Goal: Task Accomplishment & Management: Manage account settings

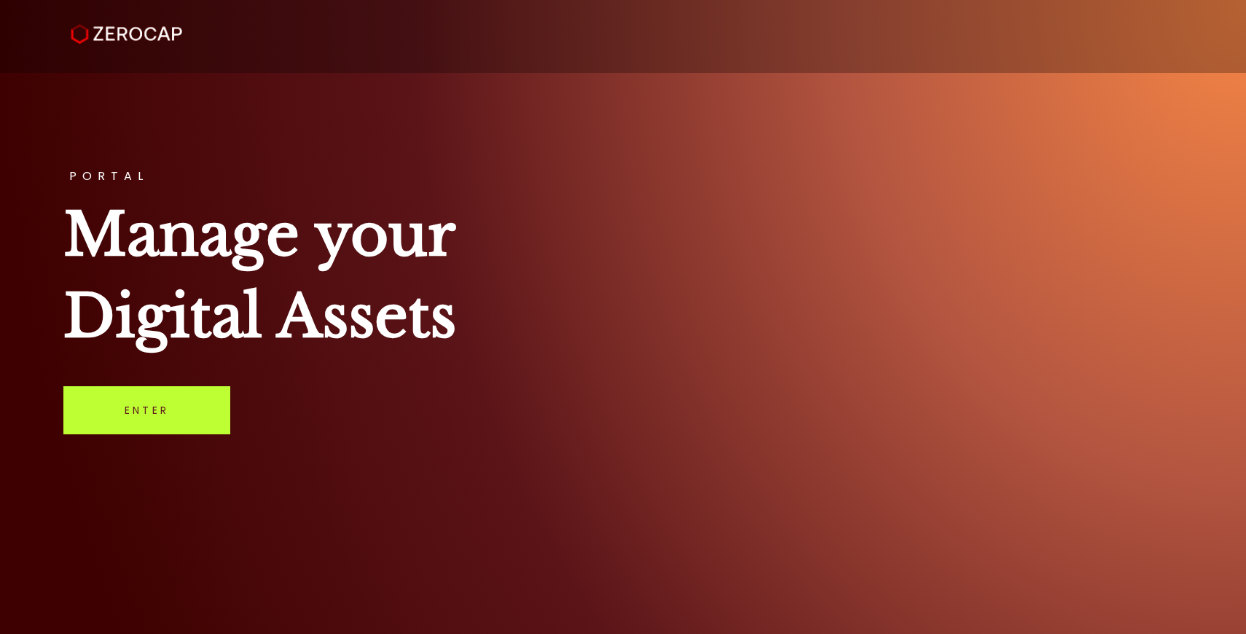
click at [201, 397] on link "Enter" at bounding box center [146, 410] width 167 height 48
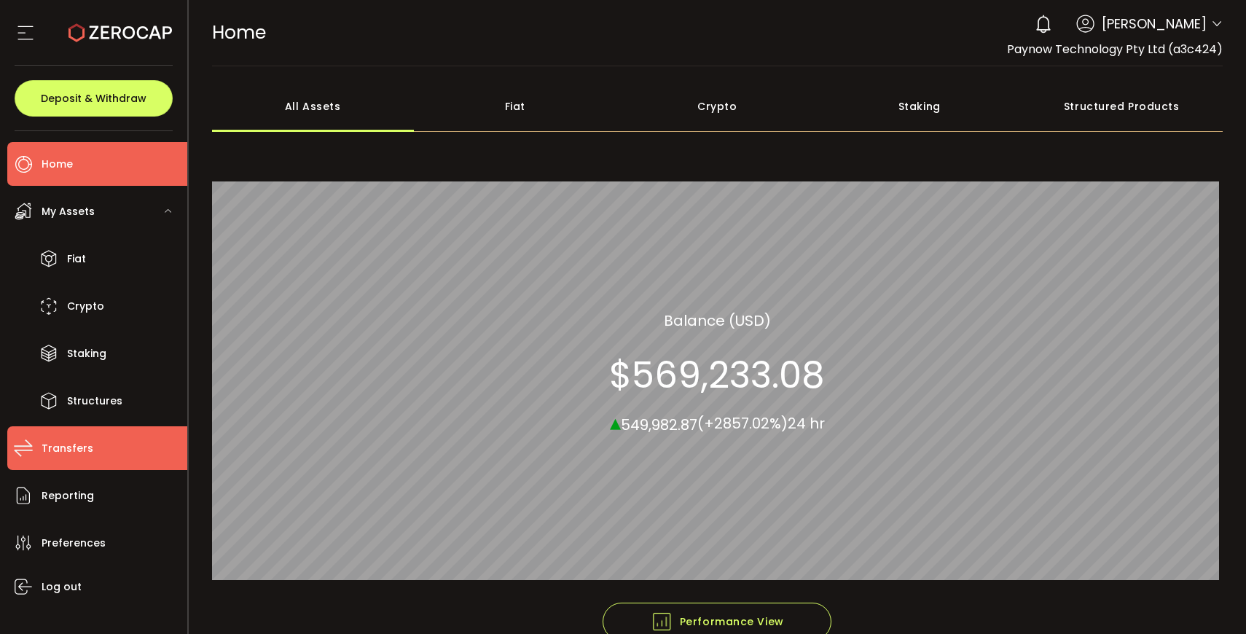
click at [77, 456] on span "Transfers" at bounding box center [68, 448] width 52 height 21
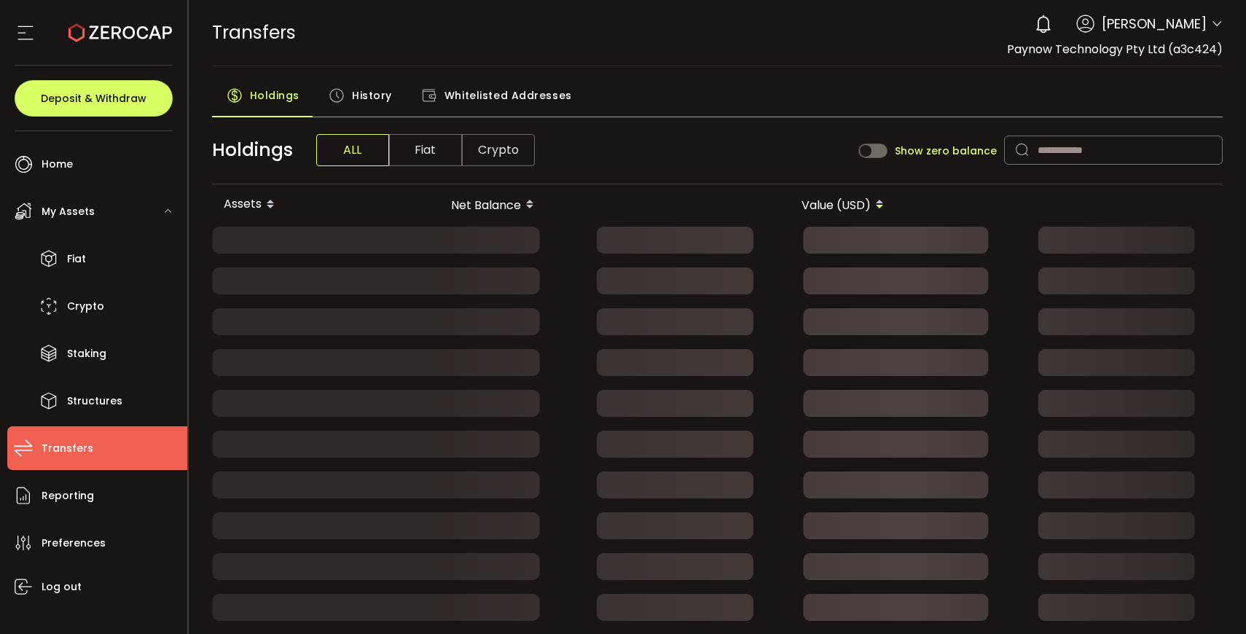
drag, startPoint x: 483, startPoint y: 104, endPoint x: 429, endPoint y: 104, distance: 53.2
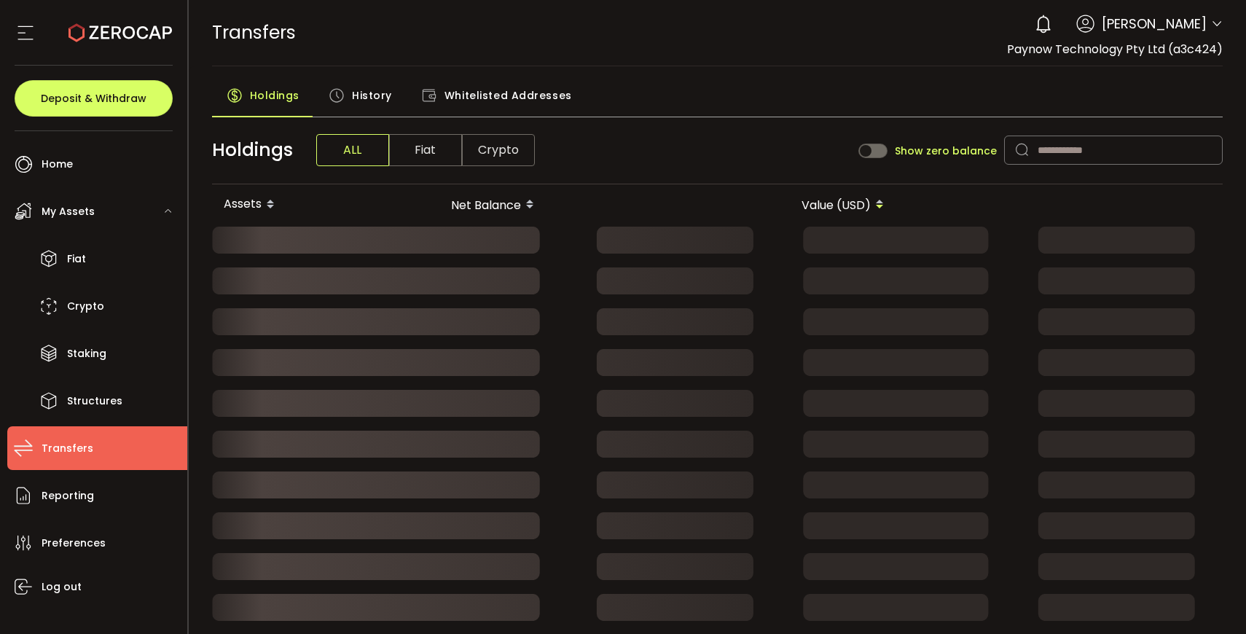
click at [480, 104] on span "Whitelisted Addresses" at bounding box center [509, 95] width 128 height 29
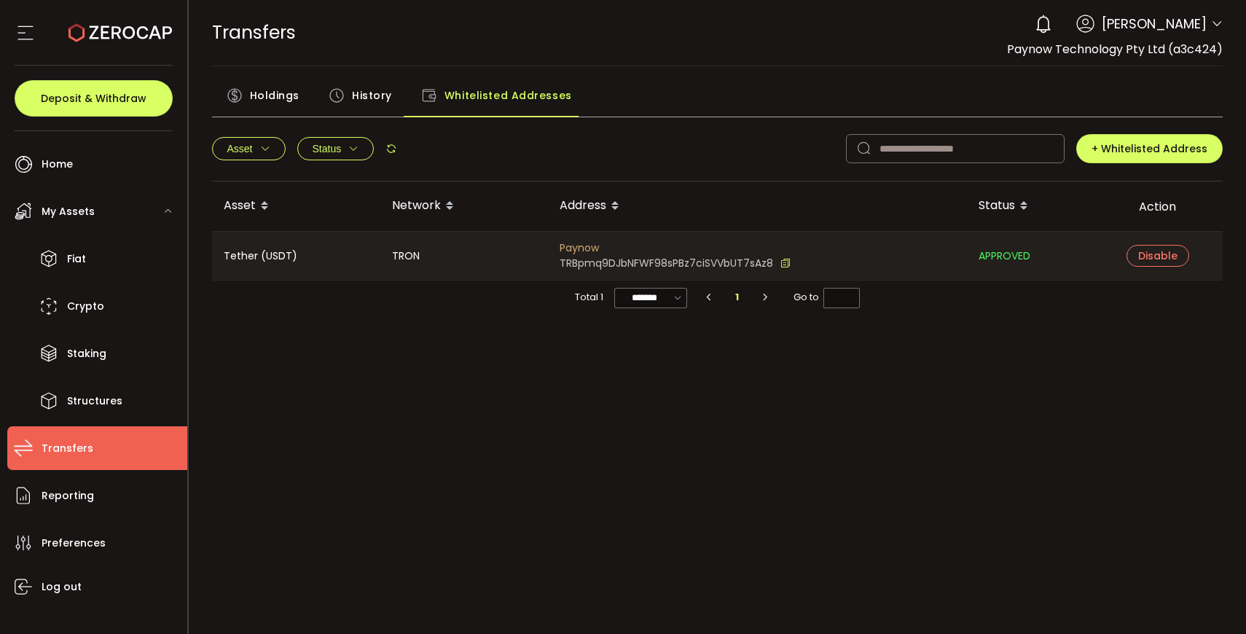
click at [349, 92] on div "History" at bounding box center [360, 99] width 93 height 36
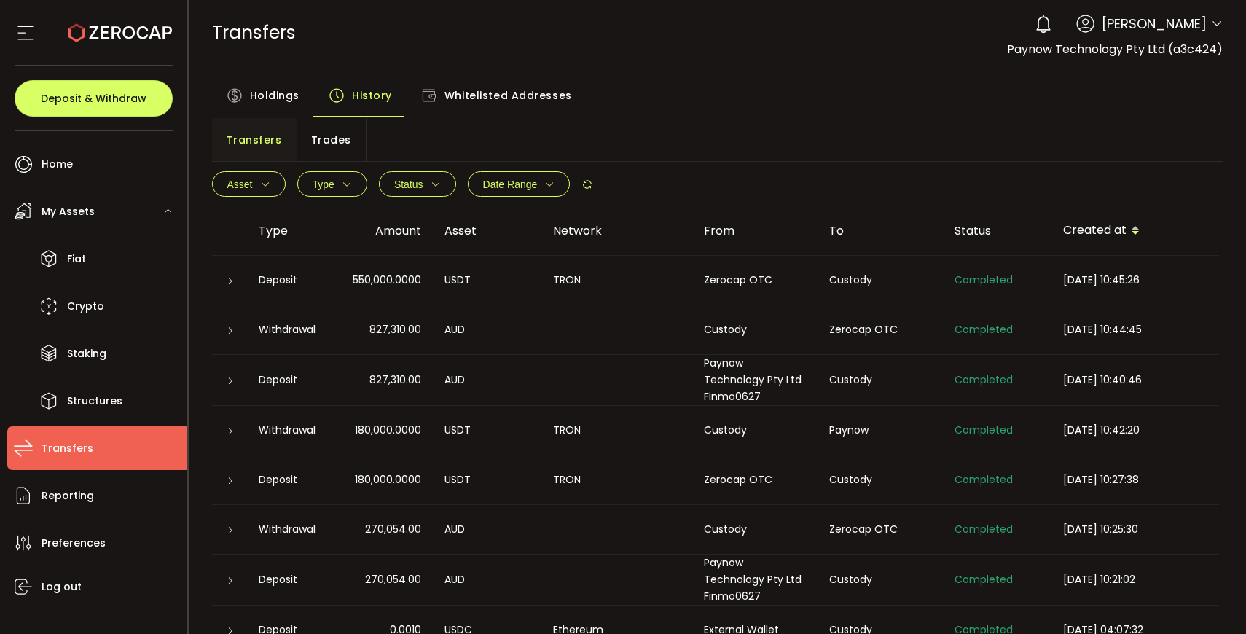
click at [499, 281] on div "USDT" at bounding box center [487, 280] width 109 height 17
click at [237, 284] on div at bounding box center [229, 280] width 35 height 15
click at [227, 281] on icon at bounding box center [230, 281] width 9 height 9
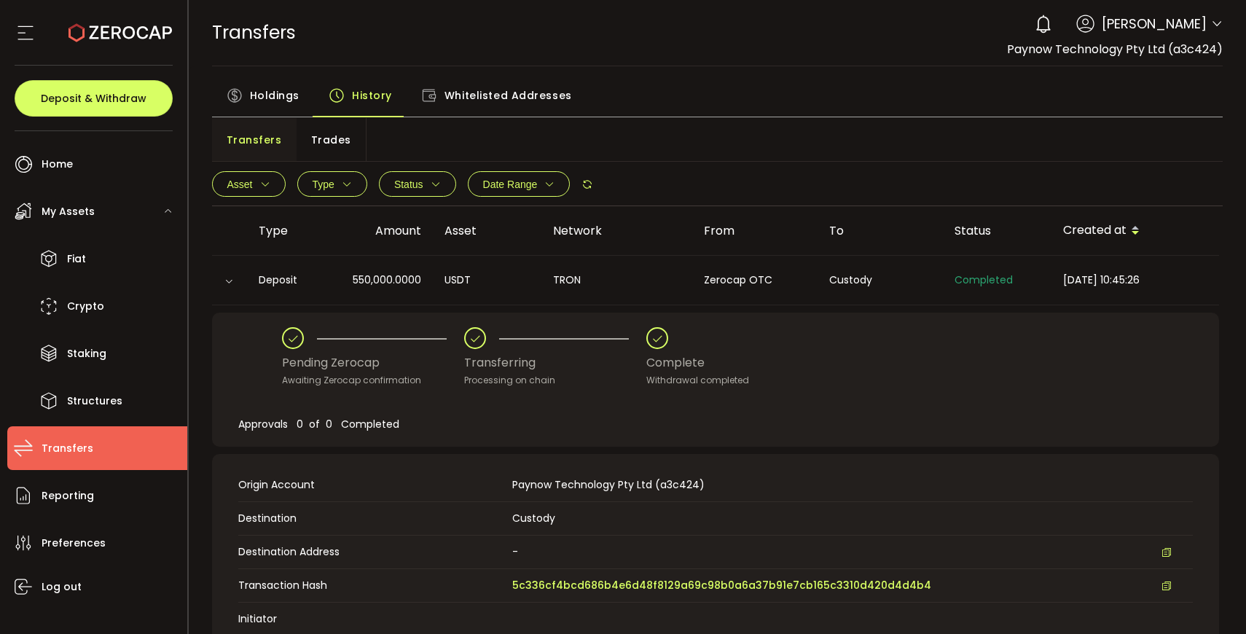
click at [72, 460] on li "Transfers" at bounding box center [97, 448] width 180 height 44
click at [94, 117] on div "Deposit & Withdraw" at bounding box center [94, 99] width 158 height 66
click at [99, 102] on span "Deposit & Withdraw" at bounding box center [94, 98] width 106 height 10
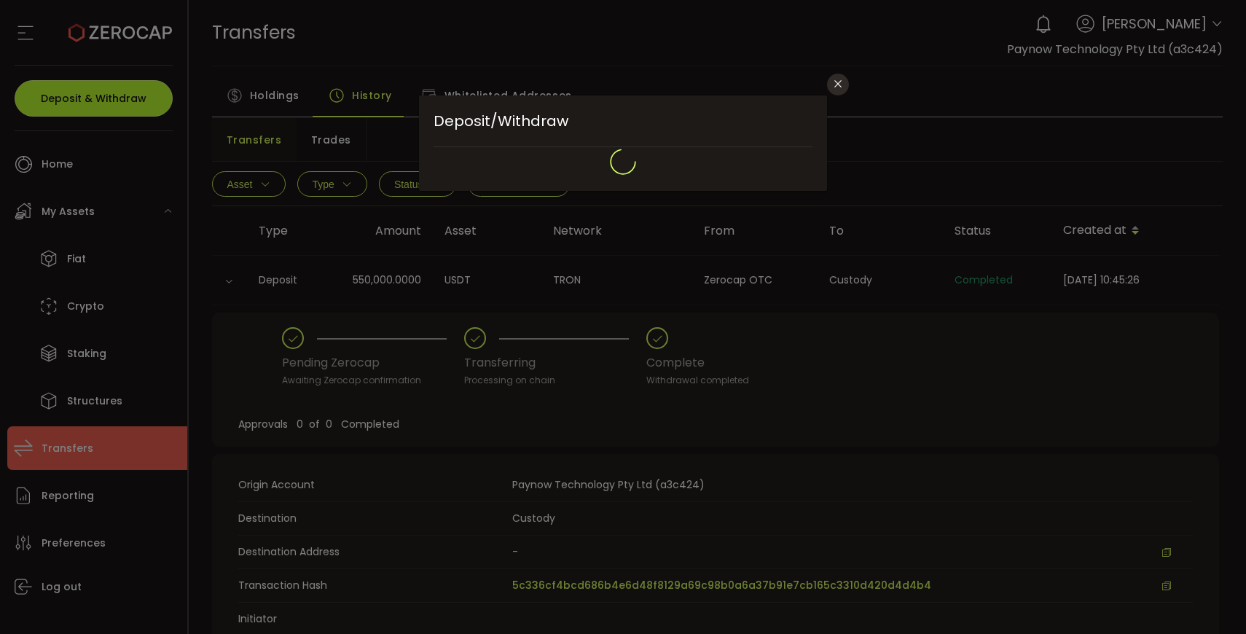
type input "**********"
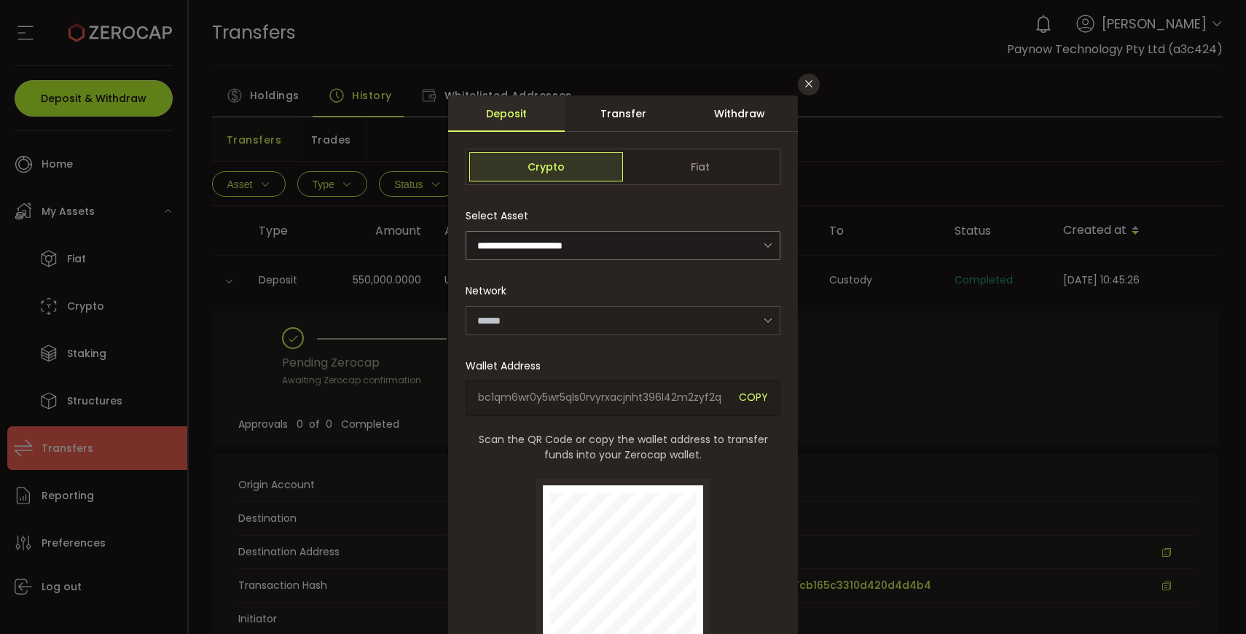
type input "*******"
click at [730, 117] on div "Withdraw" at bounding box center [739, 113] width 117 height 36
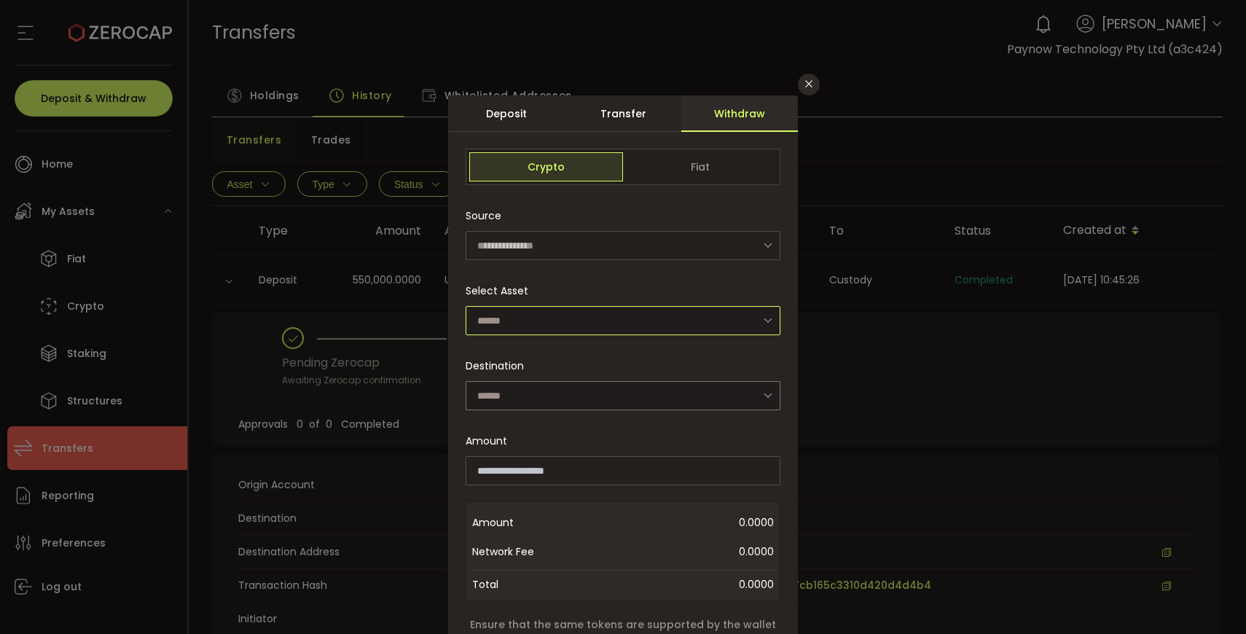
click at [546, 326] on input "dialog" at bounding box center [623, 320] width 315 height 29
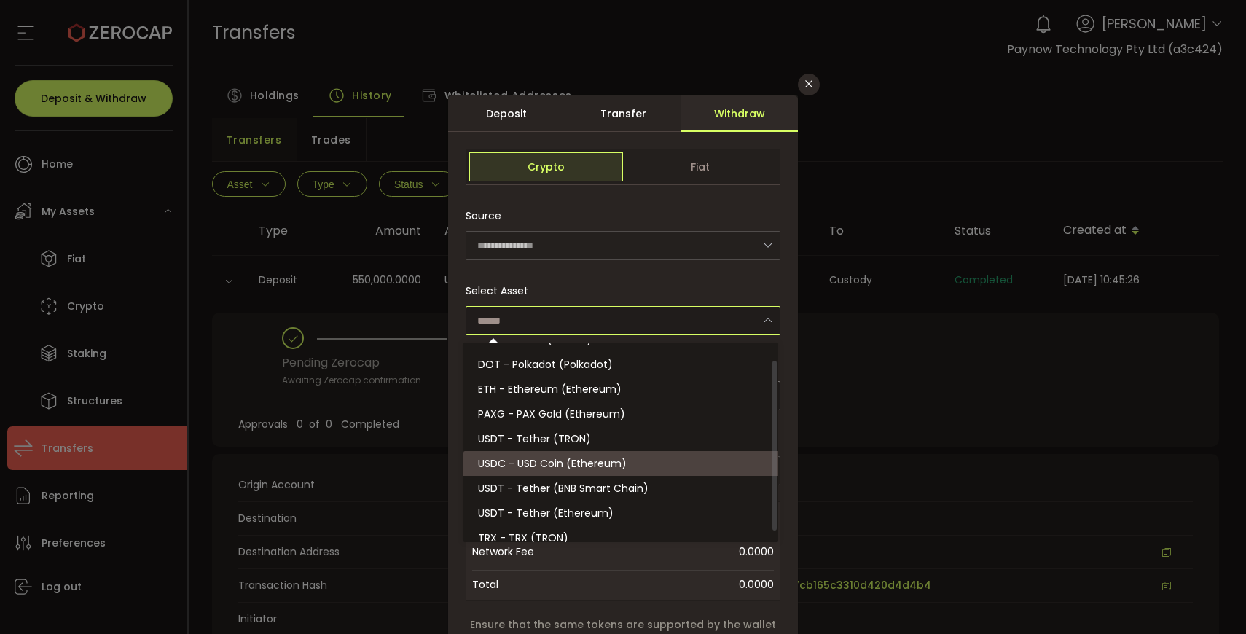
scroll to position [32, 0]
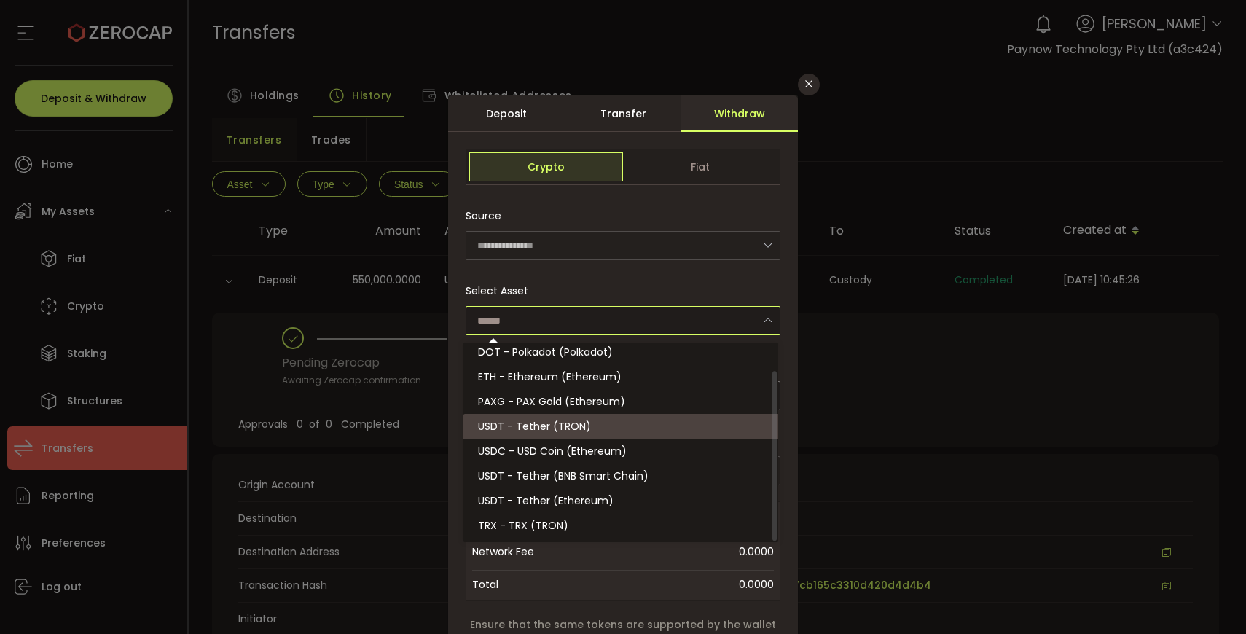
click at [574, 430] on span "USDT - Tether (TRON)" at bounding box center [534, 426] width 113 height 15
type input "**********"
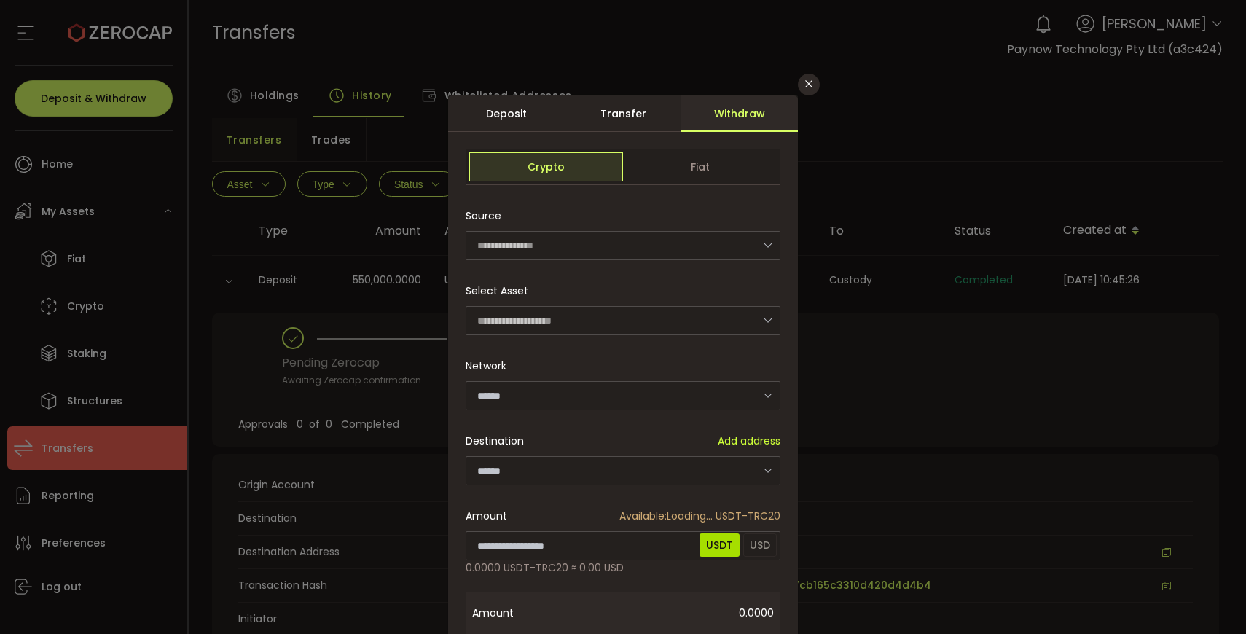
type input "****"
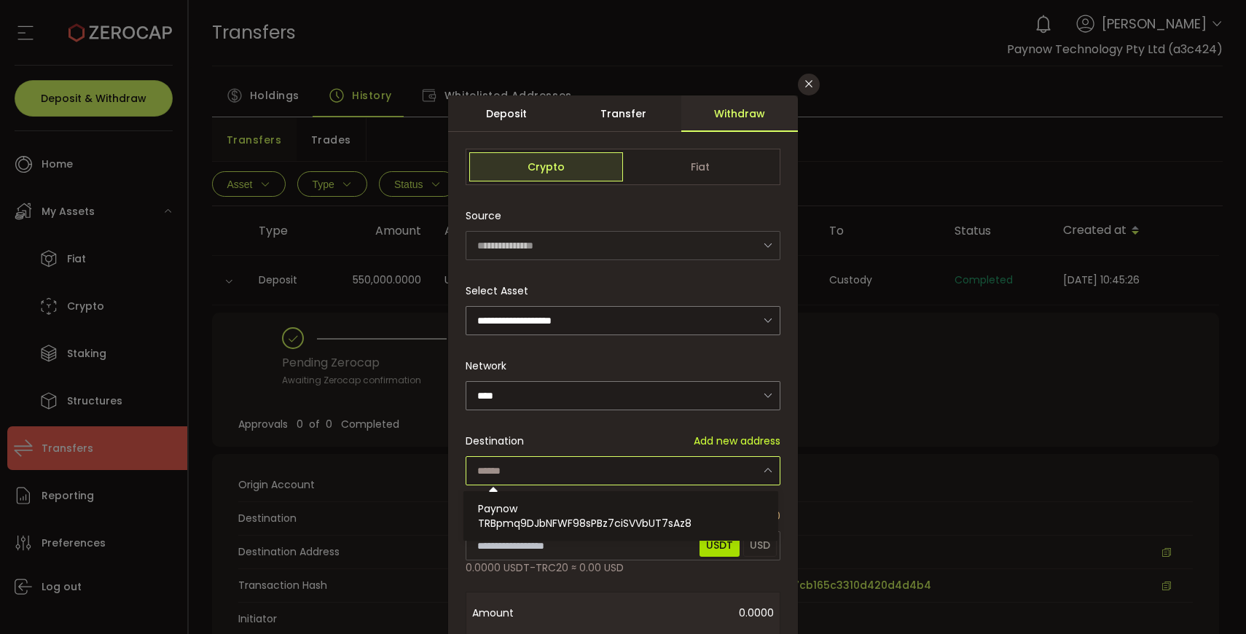
click at [536, 466] on input "dialog" at bounding box center [623, 470] width 315 height 29
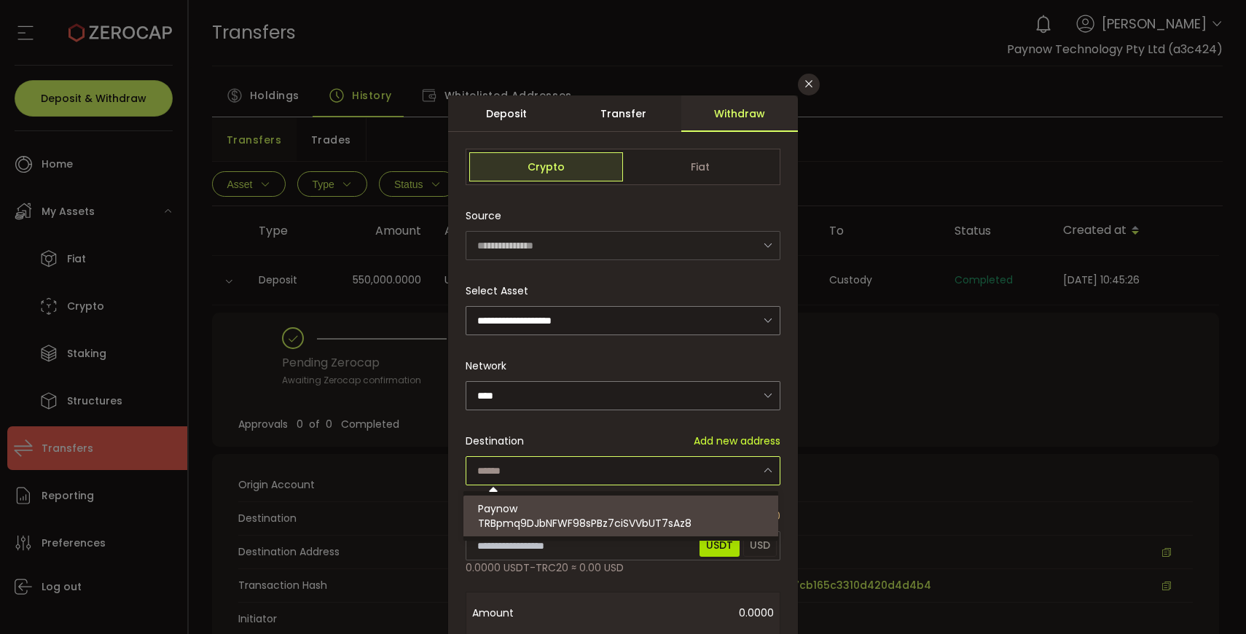
click at [526, 518] on span "TRBpmq9DJbNFWF98sPBz7ciSVVbUT7sAz8" at bounding box center [585, 523] width 214 height 15
type input "**********"
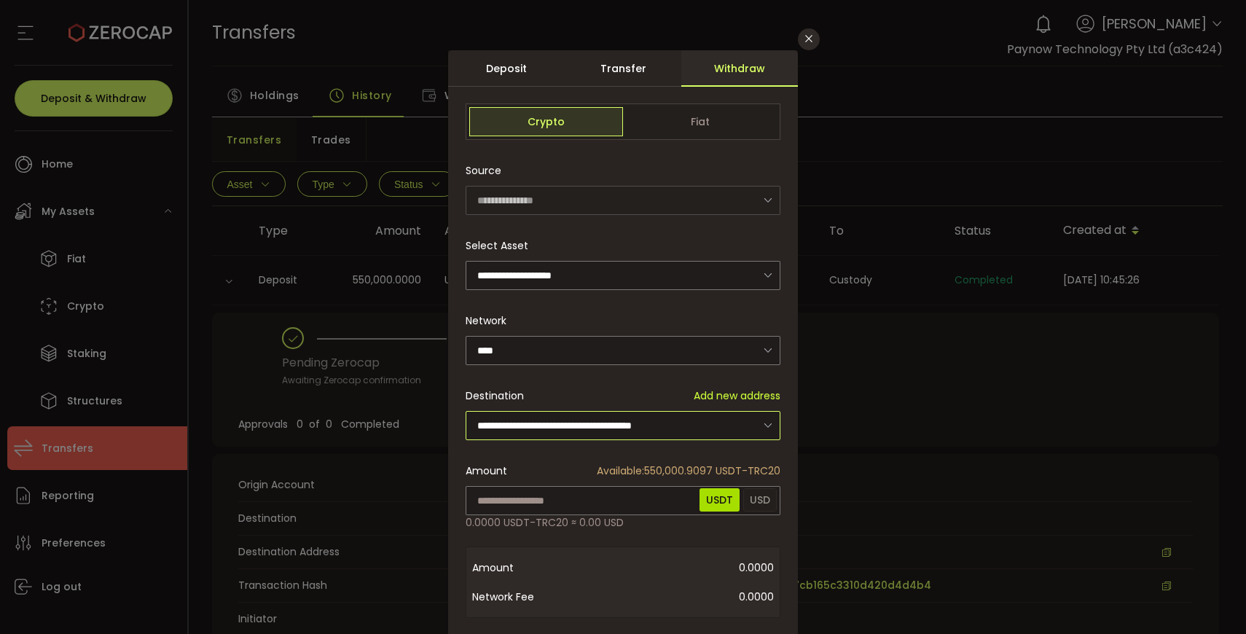
scroll to position [46, 0]
click at [558, 501] on input "dialog" at bounding box center [623, 499] width 315 height 29
type input "******"
click at [515, 533] on div "**********" at bounding box center [623, 431] width 350 height 762
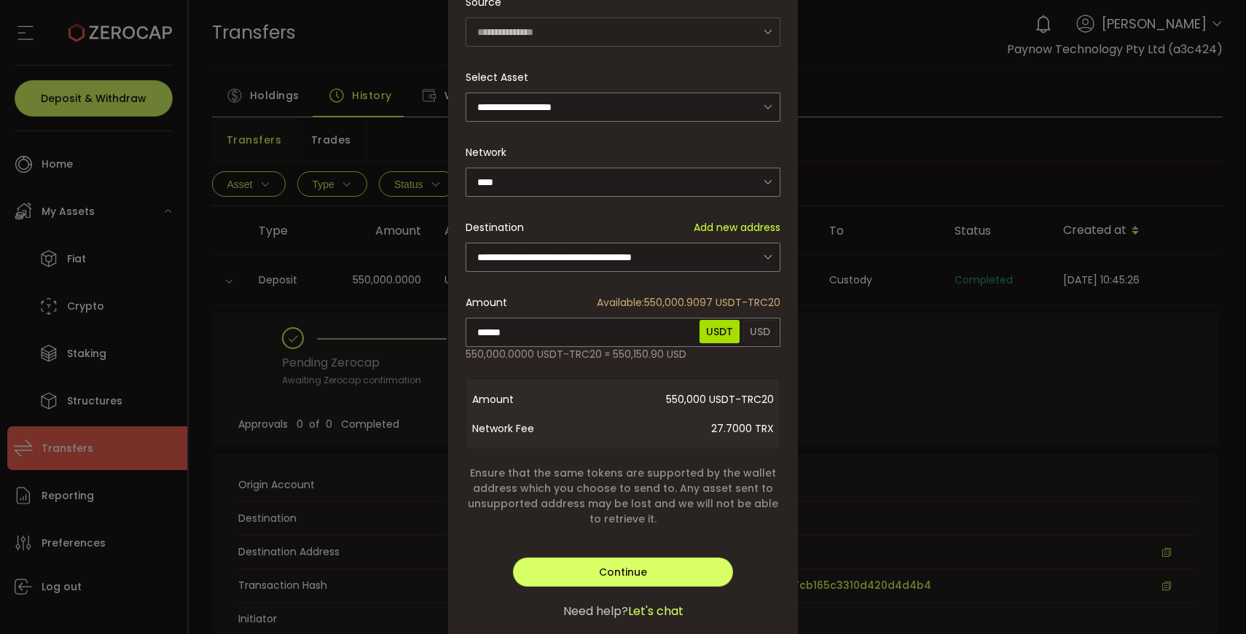
scroll to position [219, 0]
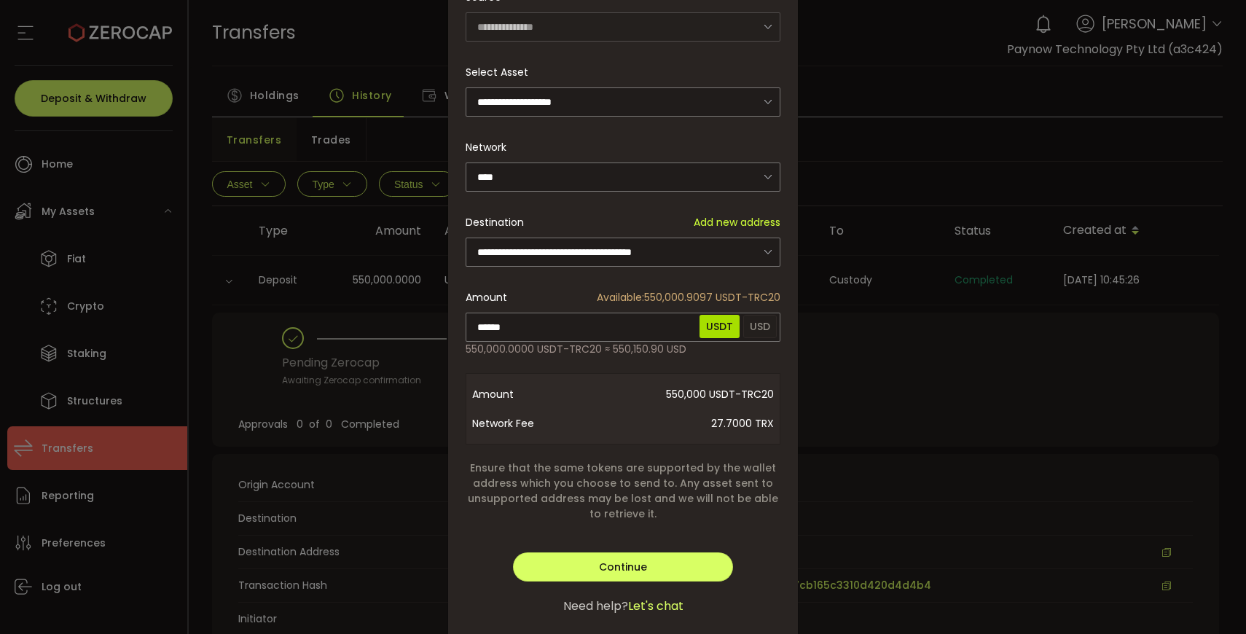
click at [597, 547] on div "Continue Verify Go Back Submit Continue" at bounding box center [623, 560] width 315 height 44
click at [586, 558] on button "Continue" at bounding box center [623, 566] width 220 height 29
click at [601, 554] on button "Verify" at bounding box center [623, 566] width 220 height 29
click at [614, 560] on span "Verify" at bounding box center [623, 567] width 31 height 15
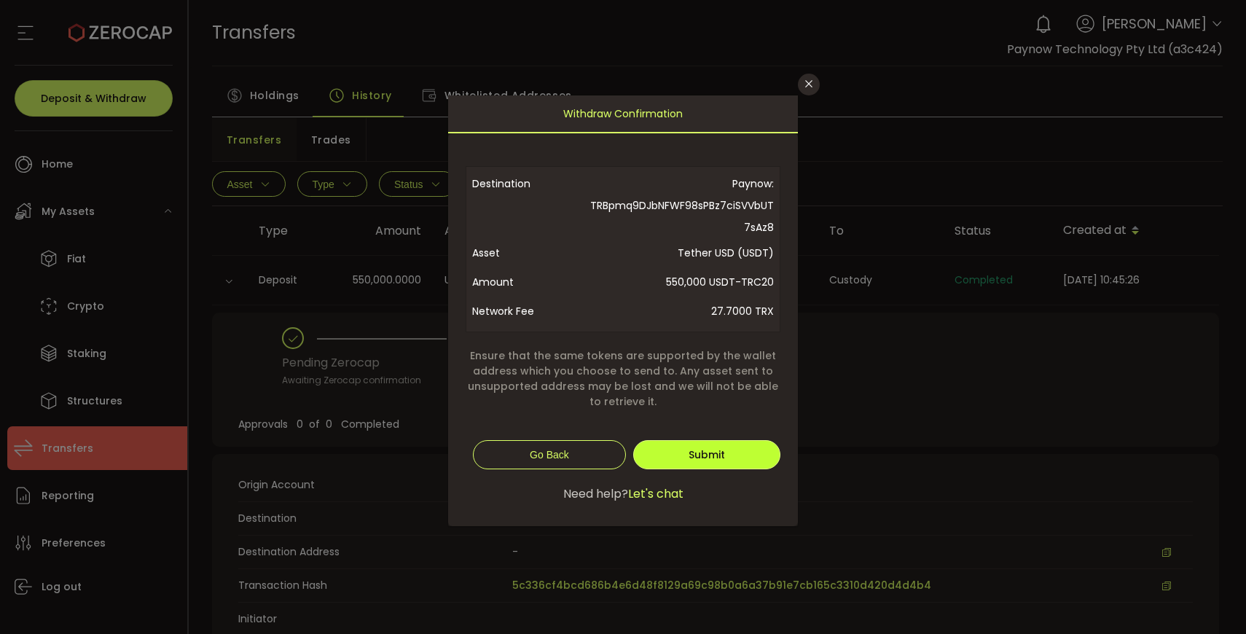
click at [701, 442] on button "Submit" at bounding box center [706, 454] width 147 height 29
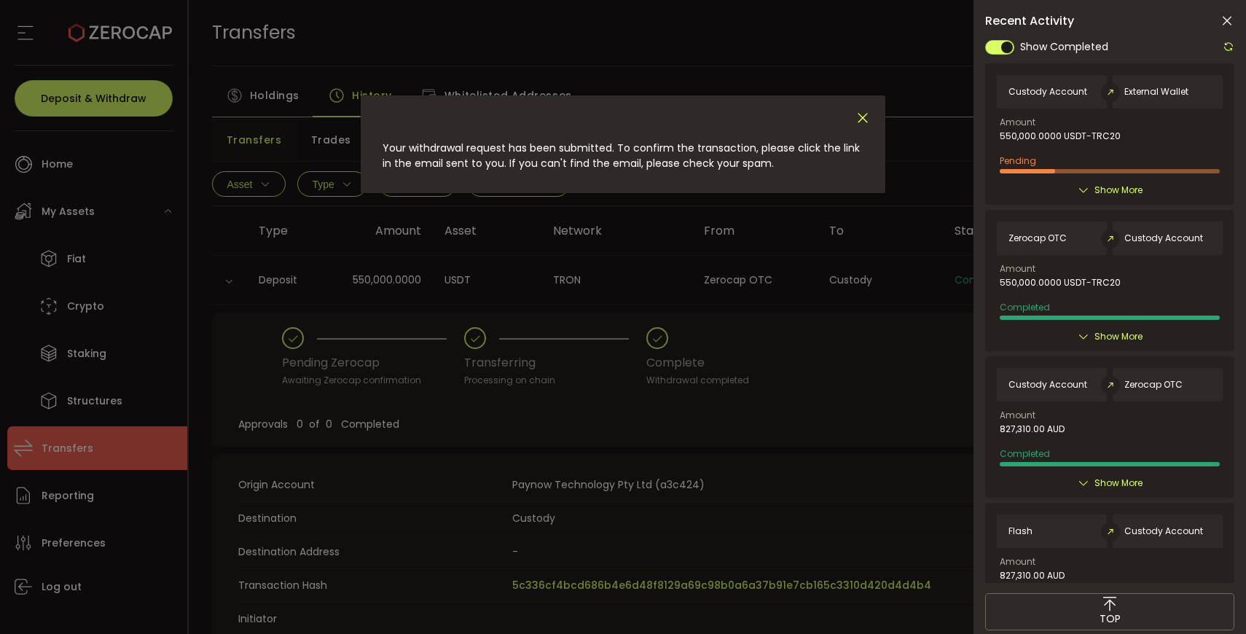
click at [864, 117] on icon "Close" at bounding box center [863, 118] width 16 height 16
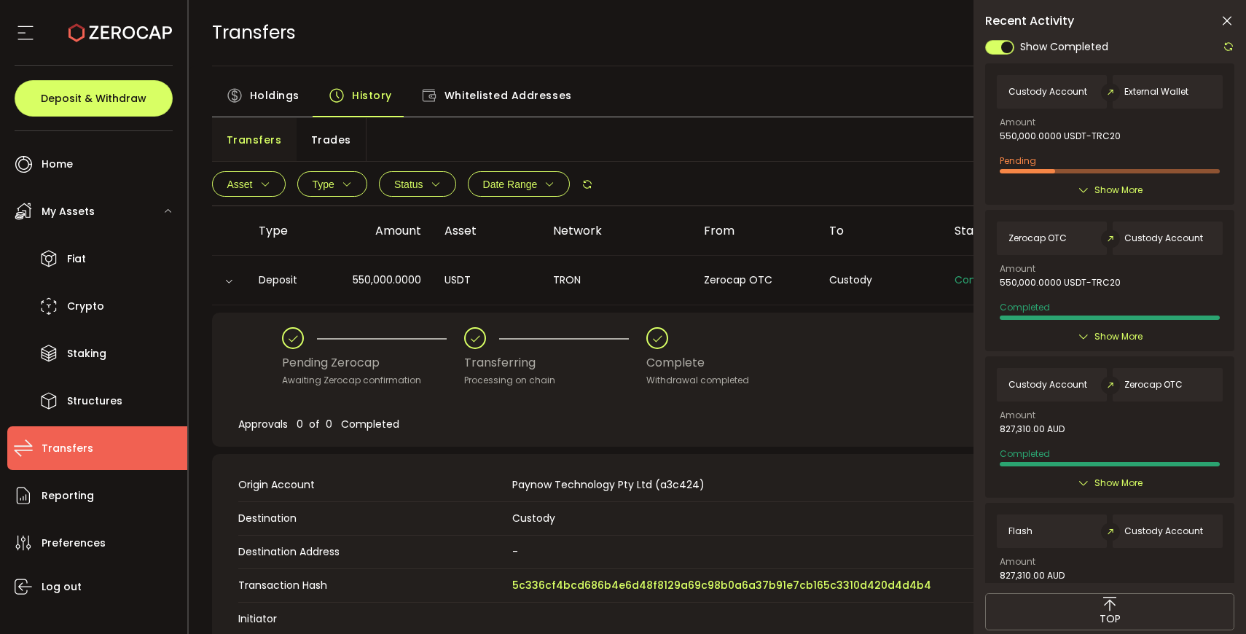
click at [1225, 16] on icon at bounding box center [1227, 21] width 15 height 15
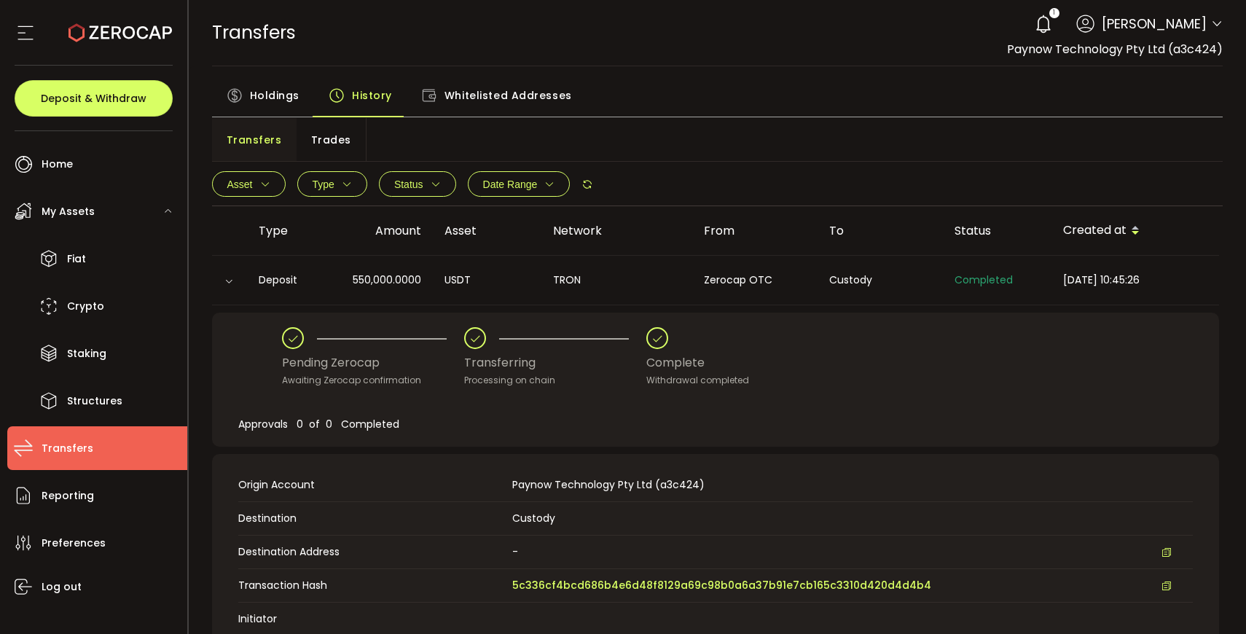
click at [342, 96] on icon at bounding box center [337, 95] width 16 height 16
click at [267, 95] on span "Holdings" at bounding box center [275, 95] width 50 height 29
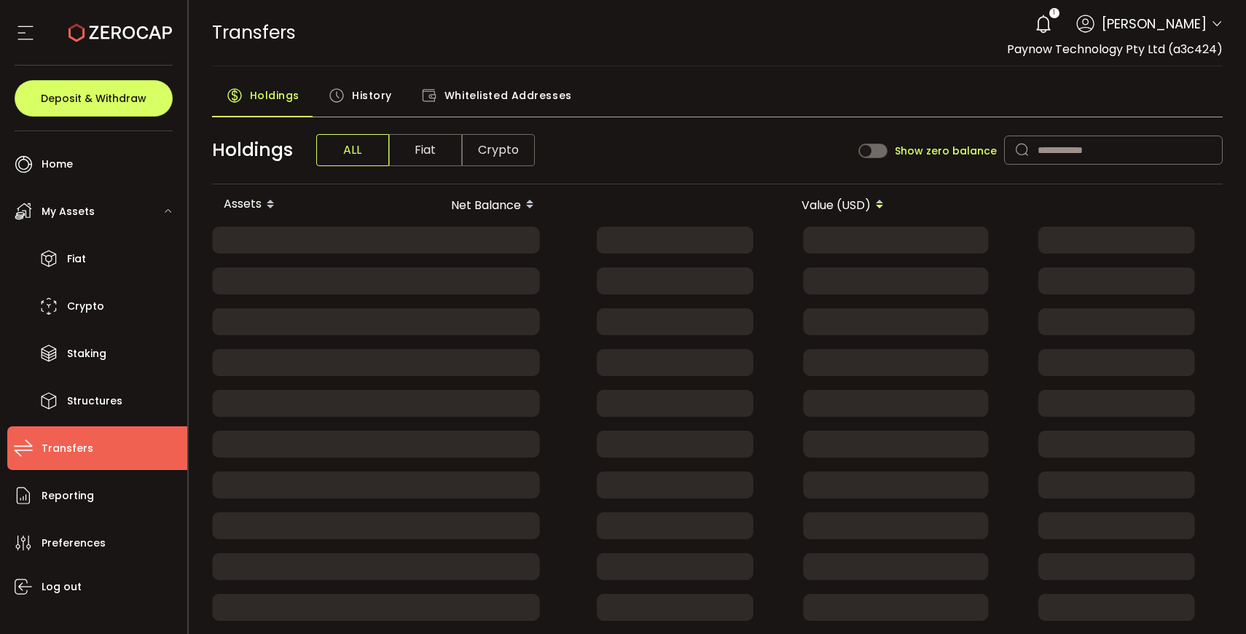
click at [353, 95] on span "History" at bounding box center [372, 95] width 40 height 29
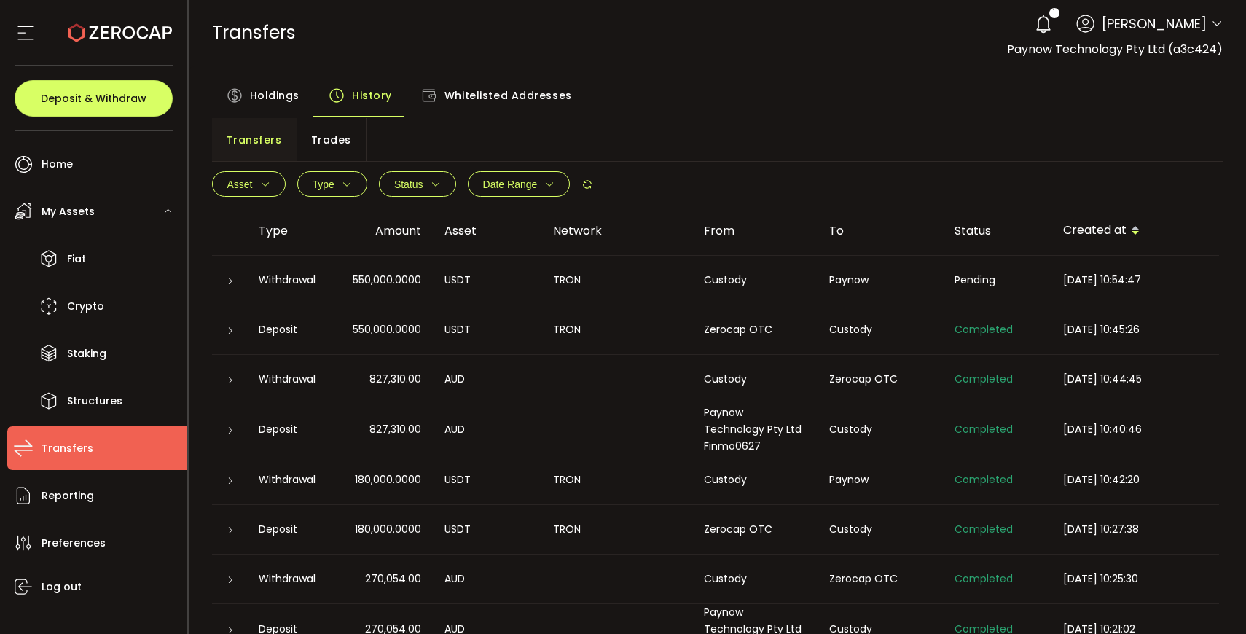
click at [241, 284] on div at bounding box center [229, 280] width 35 height 15
click at [232, 284] on icon at bounding box center [230, 281] width 9 height 9
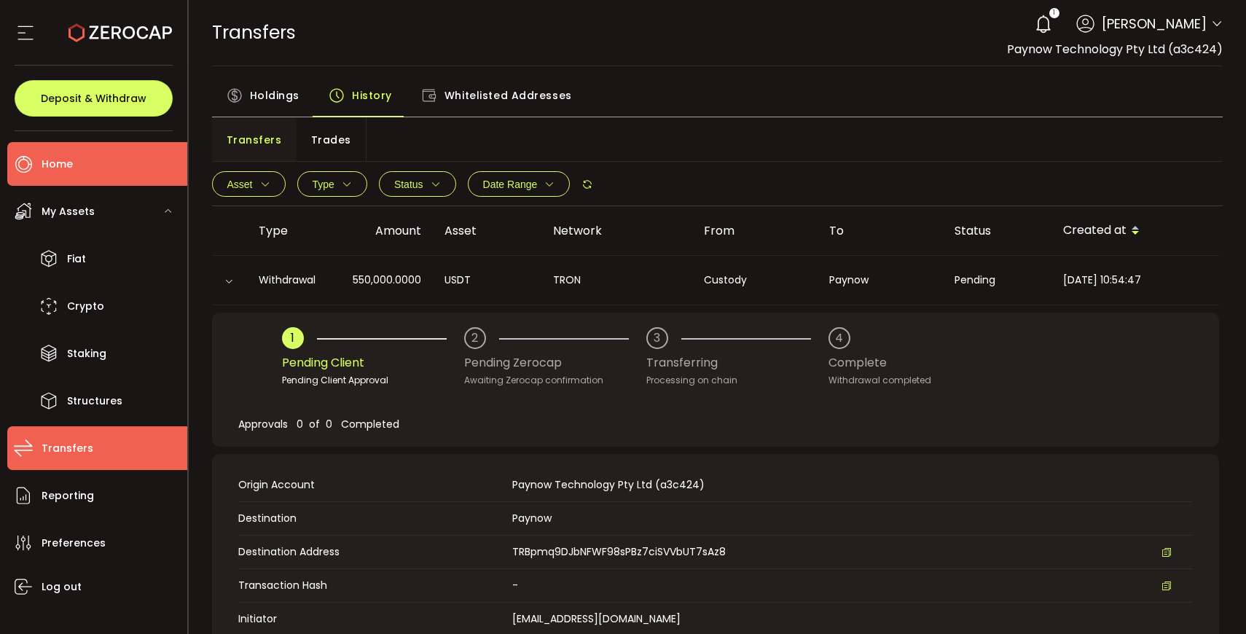
click at [74, 160] on li "Home" at bounding box center [97, 164] width 180 height 44
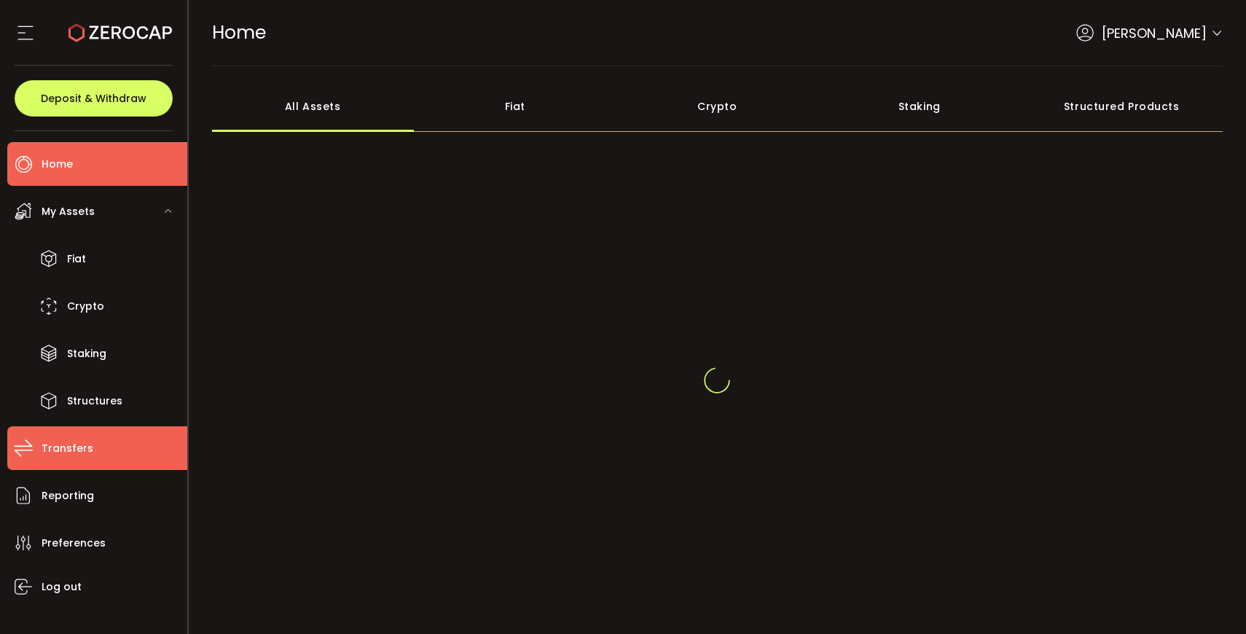
click at [74, 451] on span "Transfers" at bounding box center [68, 448] width 52 height 21
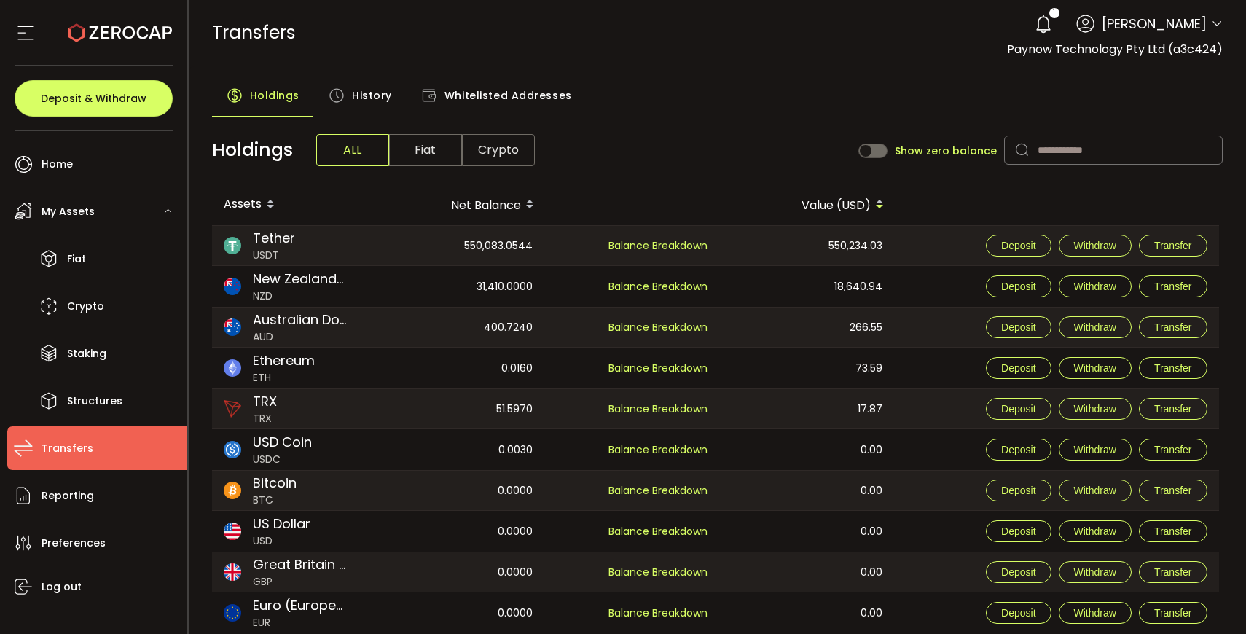
click at [382, 101] on span "History" at bounding box center [372, 95] width 40 height 29
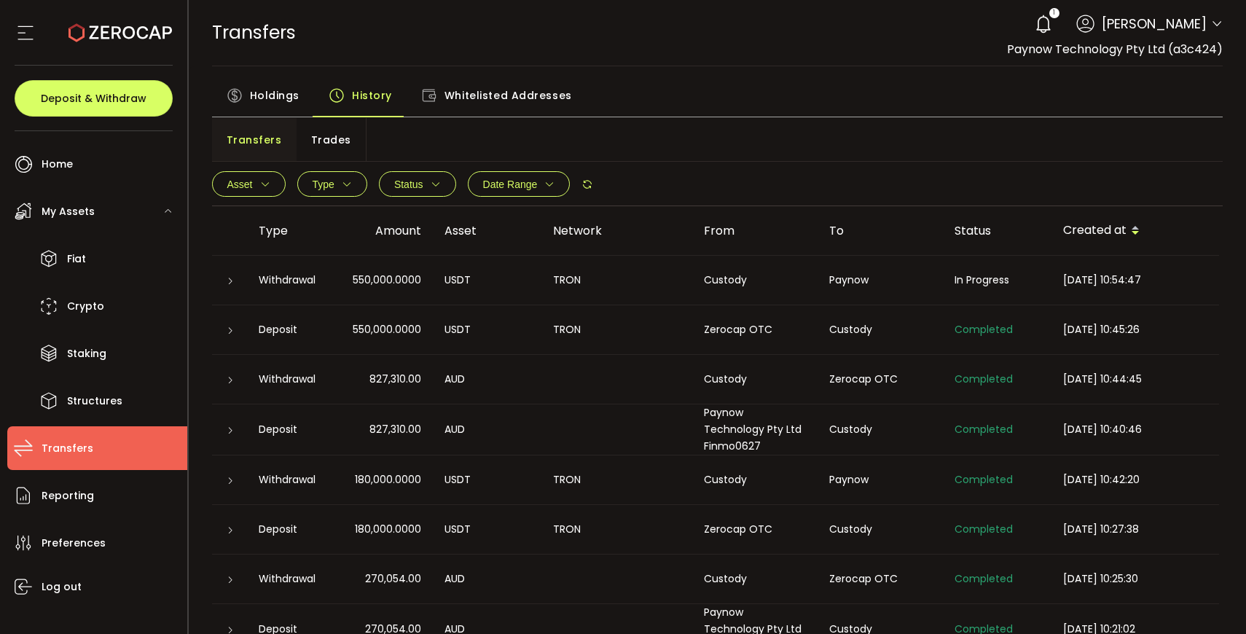
click at [235, 281] on div at bounding box center [229, 280] width 35 height 15
click at [228, 281] on icon at bounding box center [230, 281] width 9 height 9
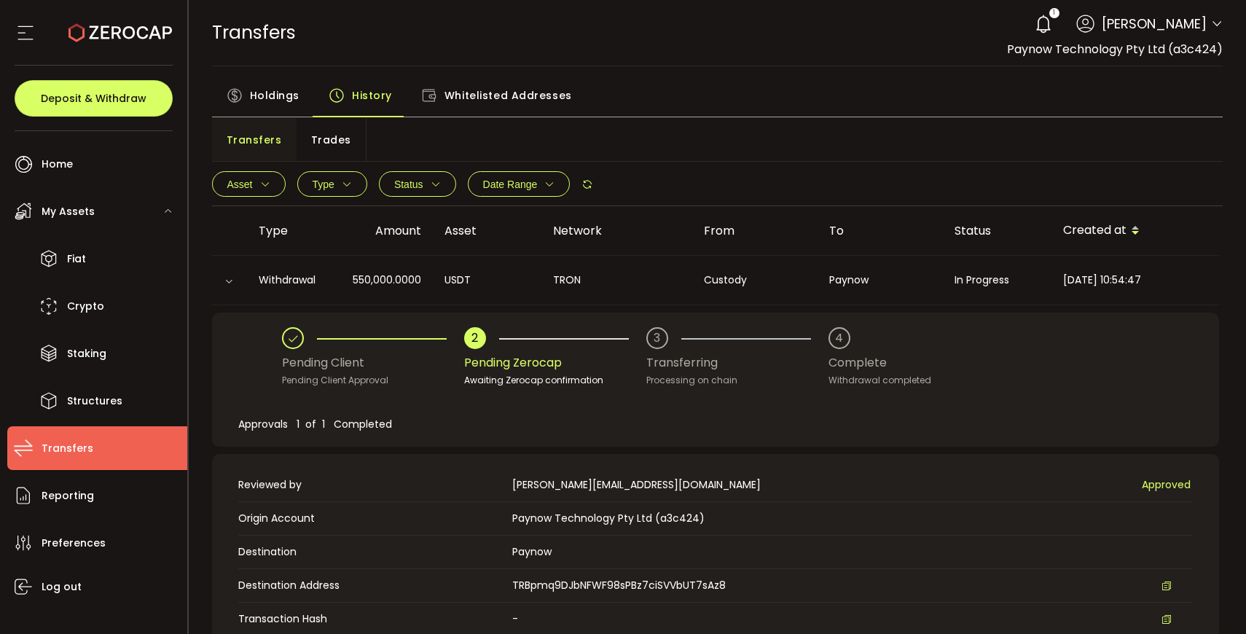
click at [232, 284] on icon at bounding box center [228, 281] width 9 height 9
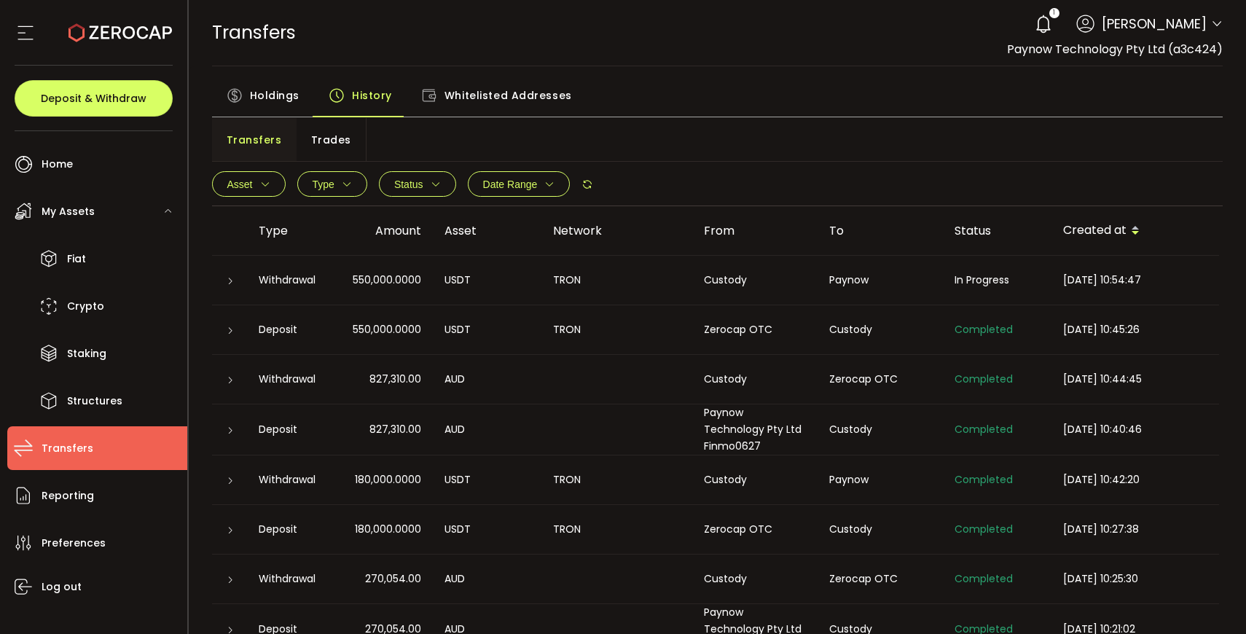
click at [286, 375] on div "Withdrawal" at bounding box center [289, 379] width 85 height 17
click at [232, 376] on icon at bounding box center [230, 380] width 9 height 9
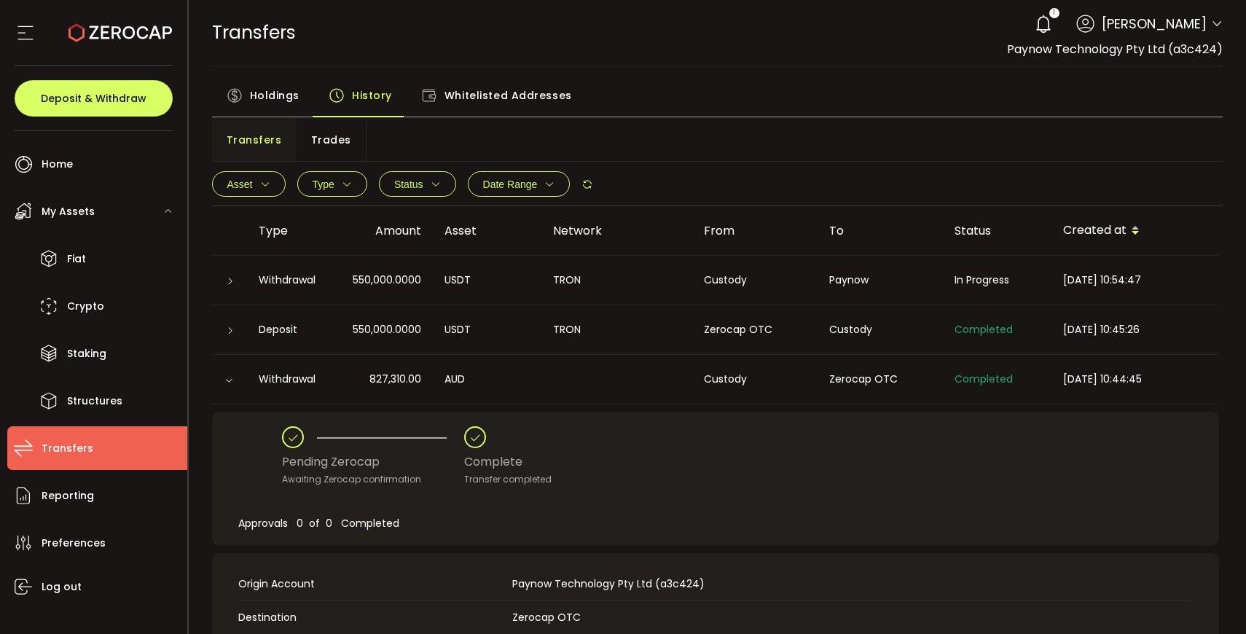
click at [311, 290] on td "Withdrawal" at bounding box center [289, 281] width 85 height 50
click at [238, 280] on div at bounding box center [229, 280] width 35 height 15
click at [228, 280] on icon at bounding box center [230, 281] width 9 height 9
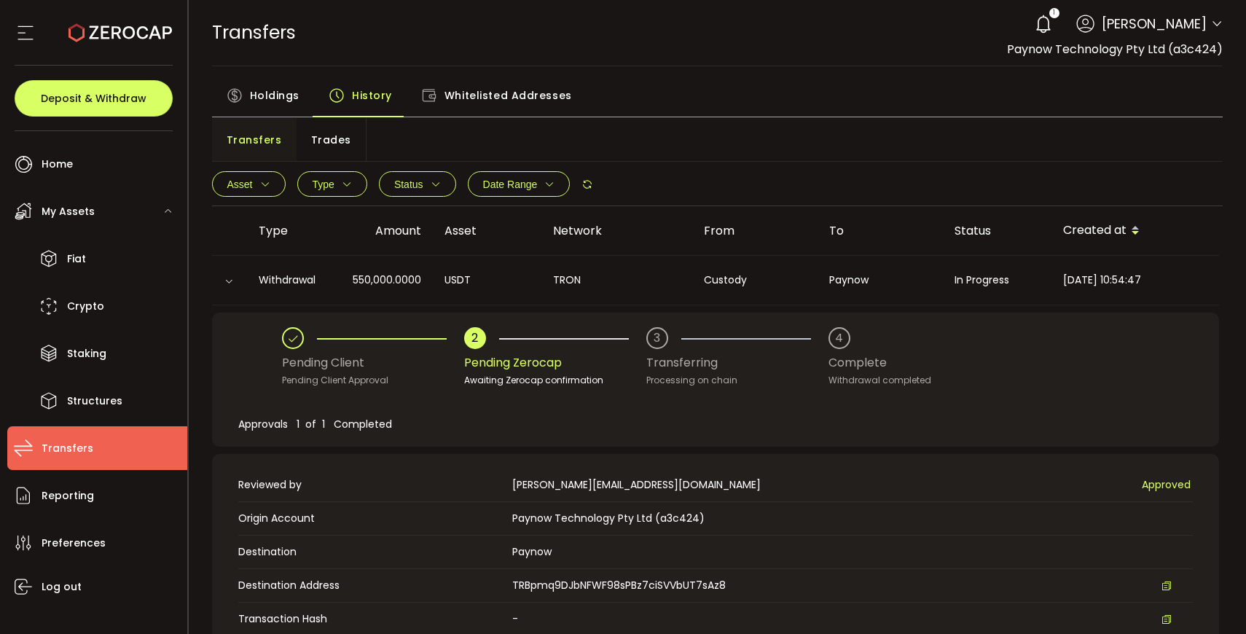
scroll to position [110, 0]
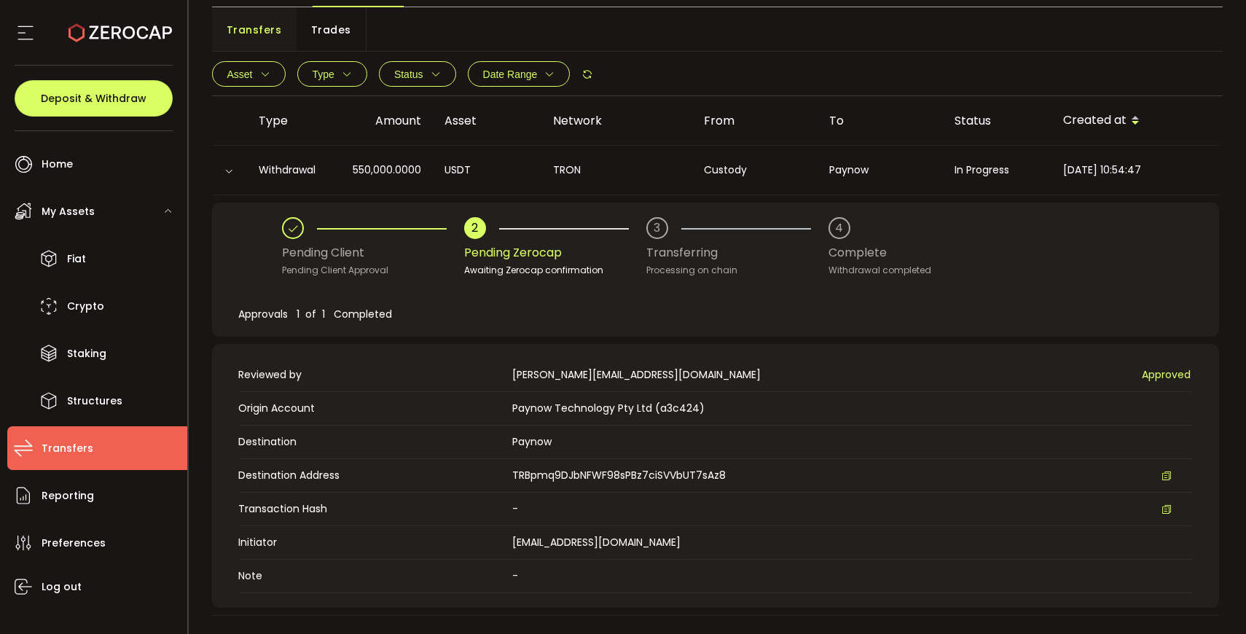
click at [579, 44] on div "Transfers Trades" at bounding box center [718, 30] width 1012 height 44
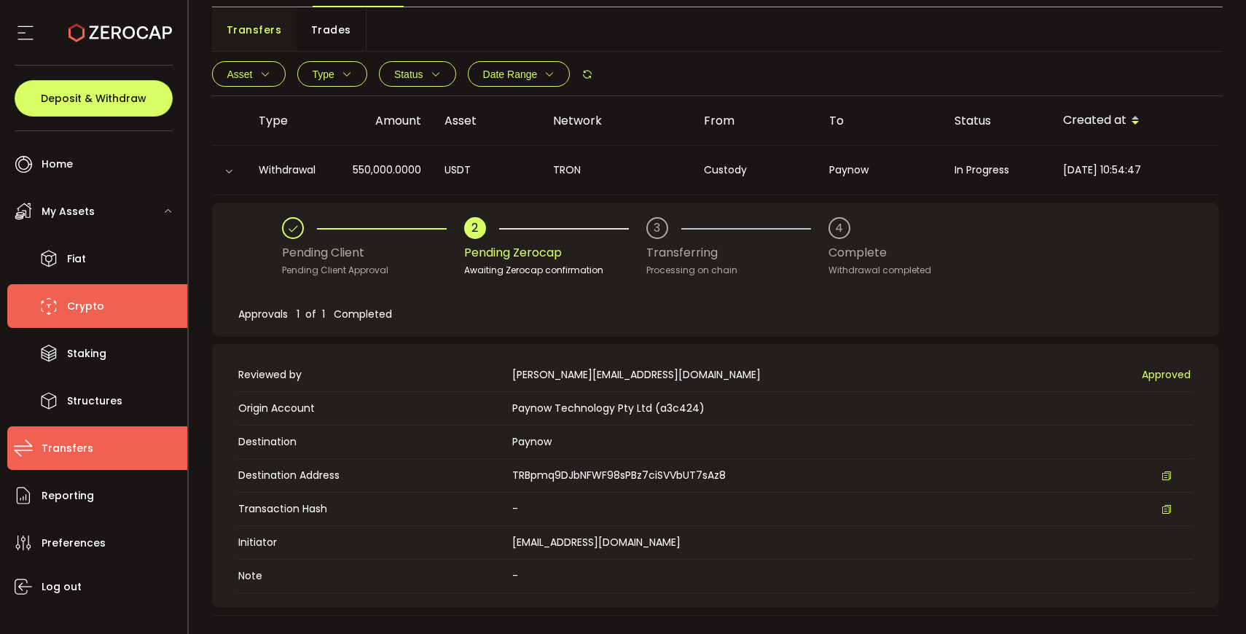
click at [100, 303] on span "Crypto" at bounding box center [85, 306] width 37 height 21
click at [88, 402] on span "Structures" at bounding box center [94, 401] width 55 height 21
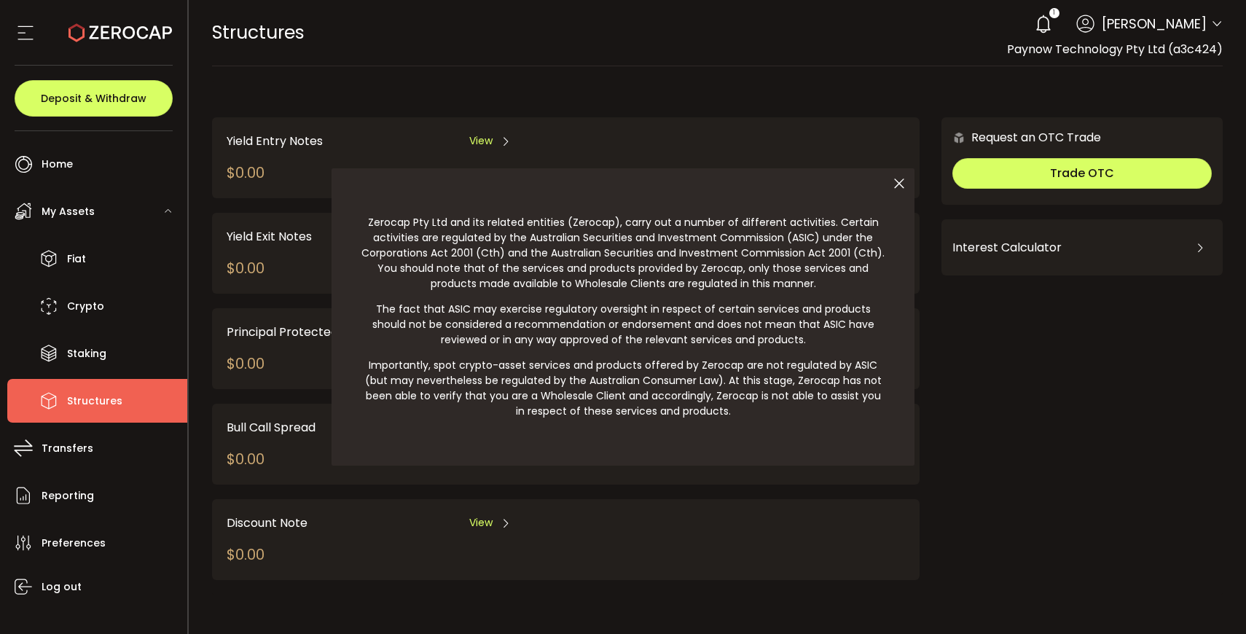
click at [708, 74] on div at bounding box center [623, 317] width 1246 height 634
click at [891, 185] on icon at bounding box center [899, 183] width 31 height 31
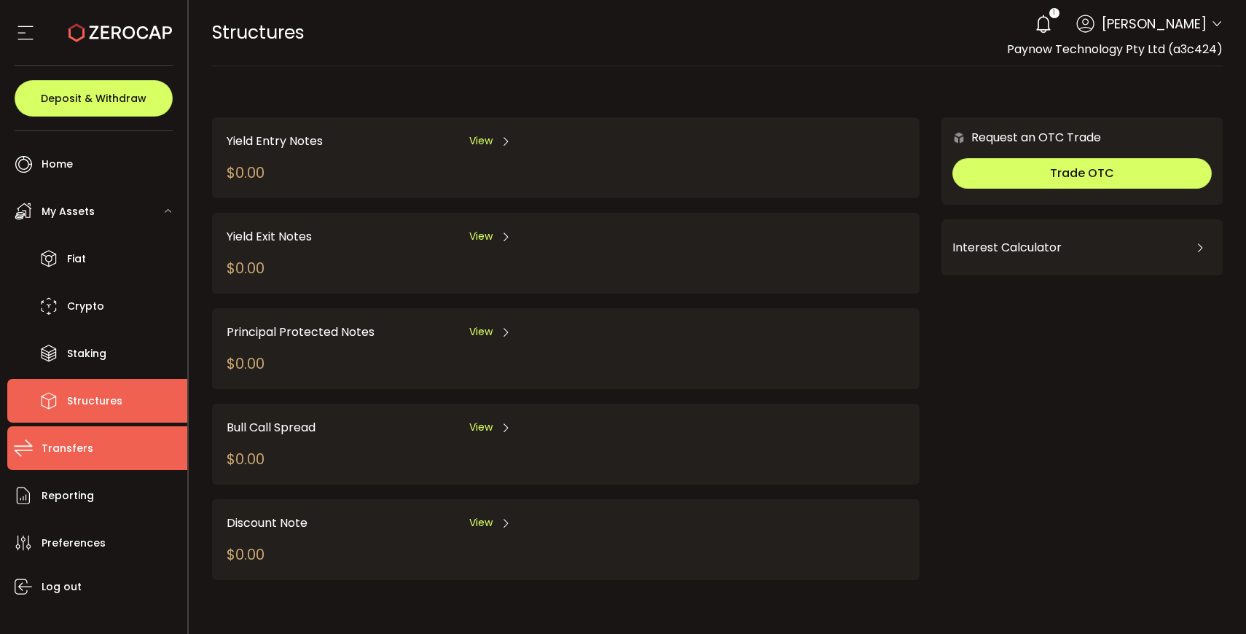
click at [93, 450] on li "Transfers" at bounding box center [97, 448] width 180 height 44
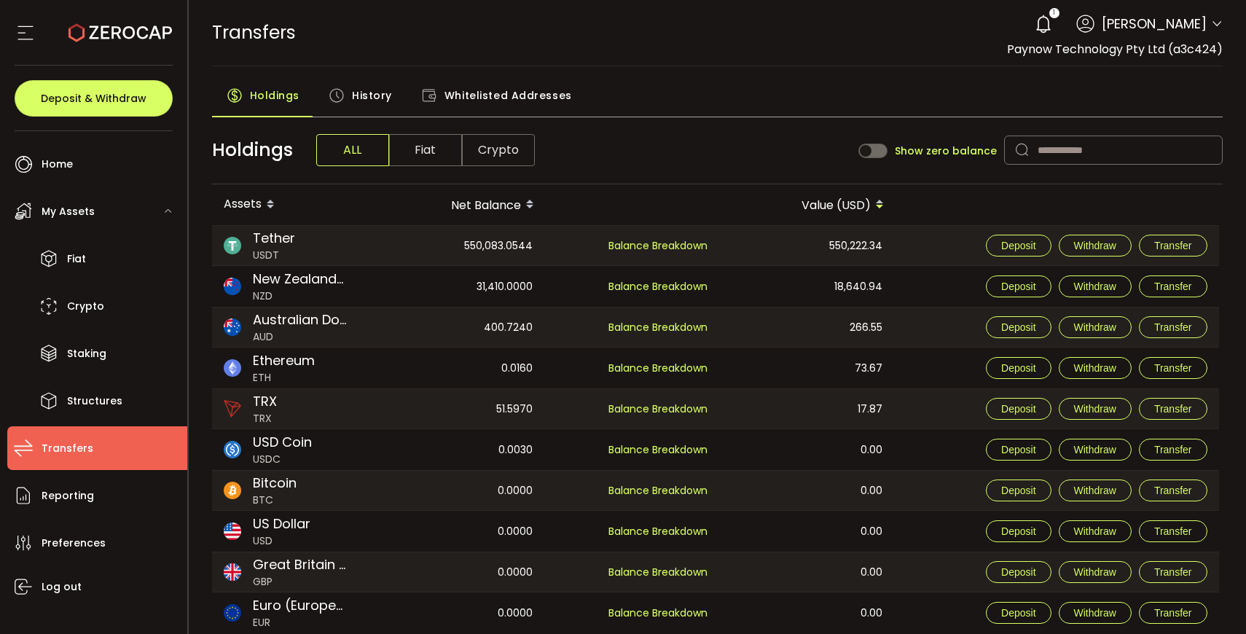
click at [363, 99] on span "History" at bounding box center [372, 95] width 40 height 29
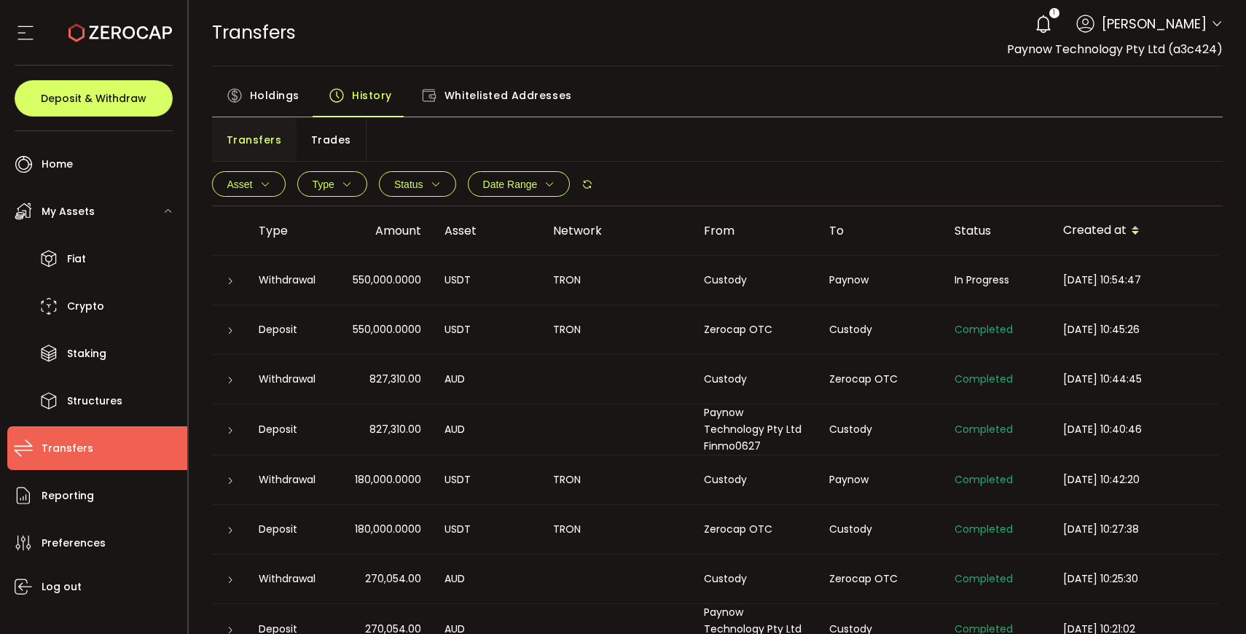
click at [226, 290] on td at bounding box center [229, 281] width 35 height 50
click at [231, 277] on icon at bounding box center [230, 281] width 9 height 9
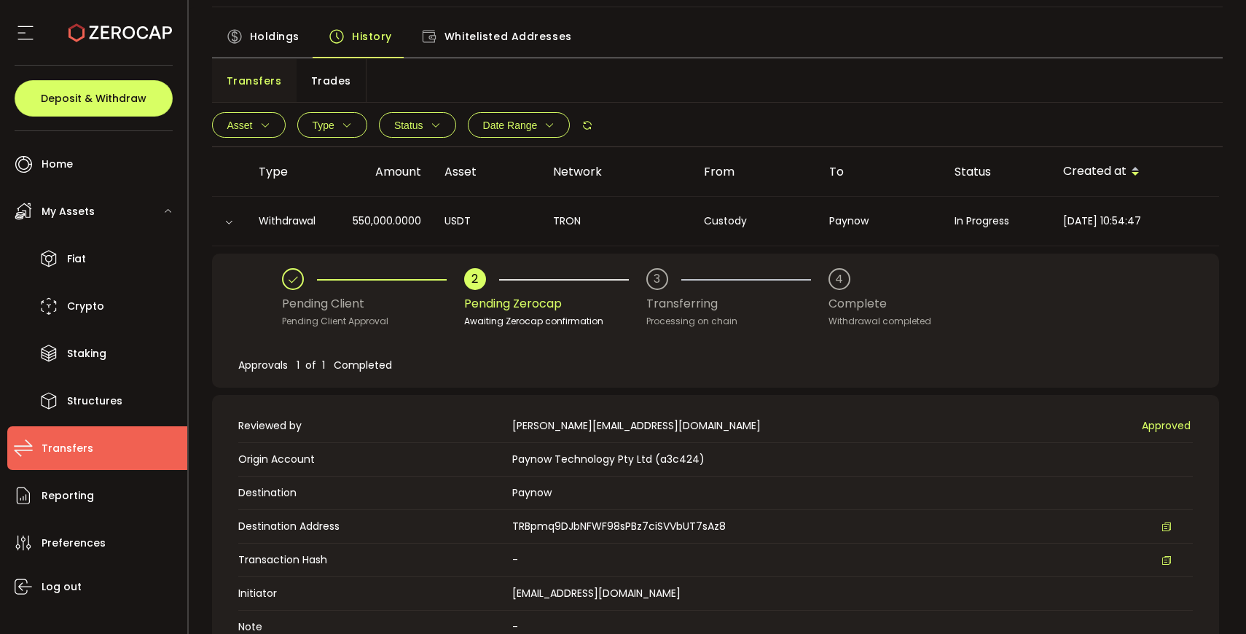
scroll to position [60, 0]
click at [94, 411] on li "Structures" at bounding box center [97, 401] width 180 height 44
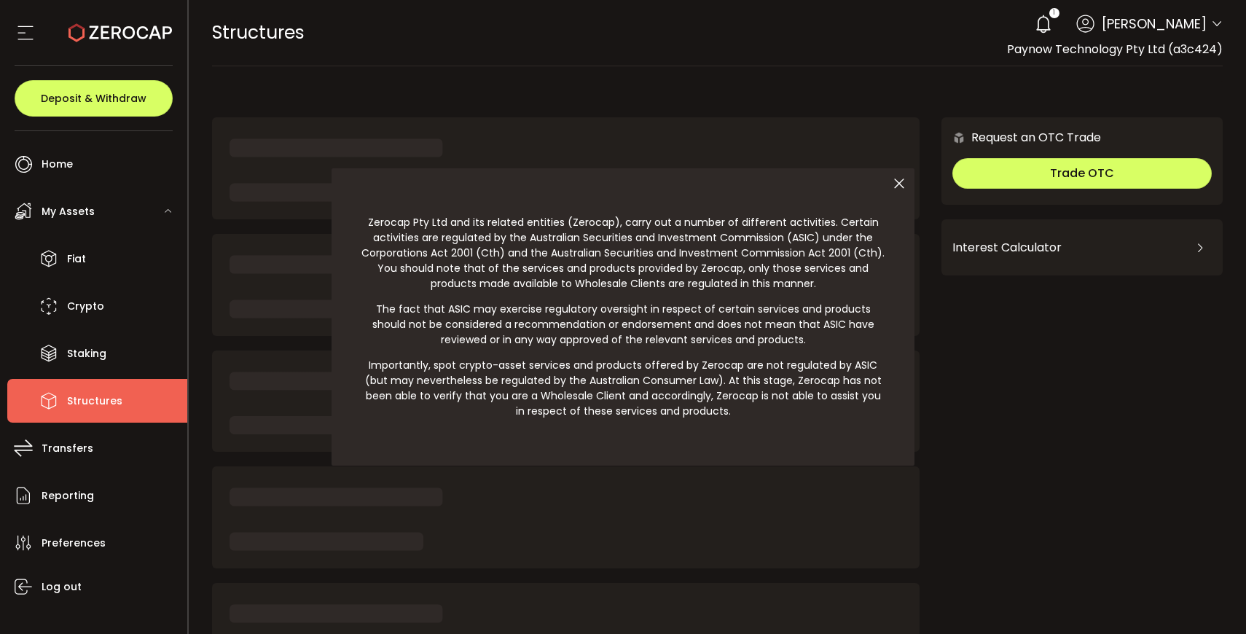
click at [90, 442] on div at bounding box center [623, 317] width 1246 height 634
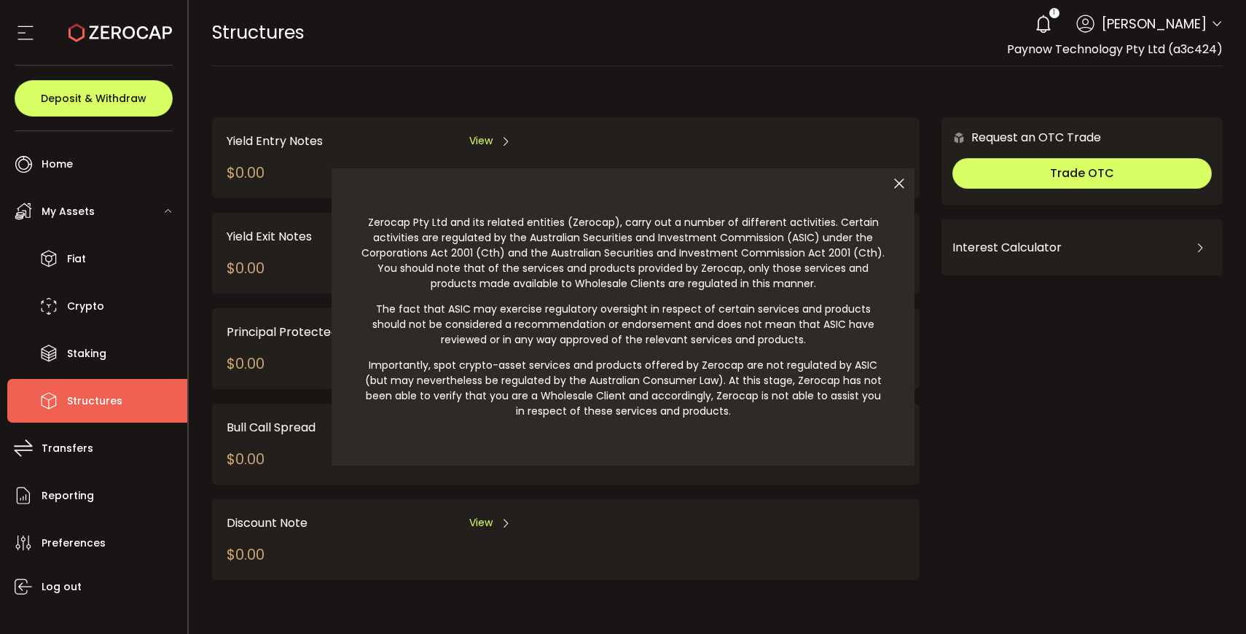
click at [72, 449] on div at bounding box center [623, 317] width 1246 height 634
click at [66, 448] on div at bounding box center [623, 317] width 1246 height 634
click at [899, 182] on icon at bounding box center [899, 183] width 31 height 31
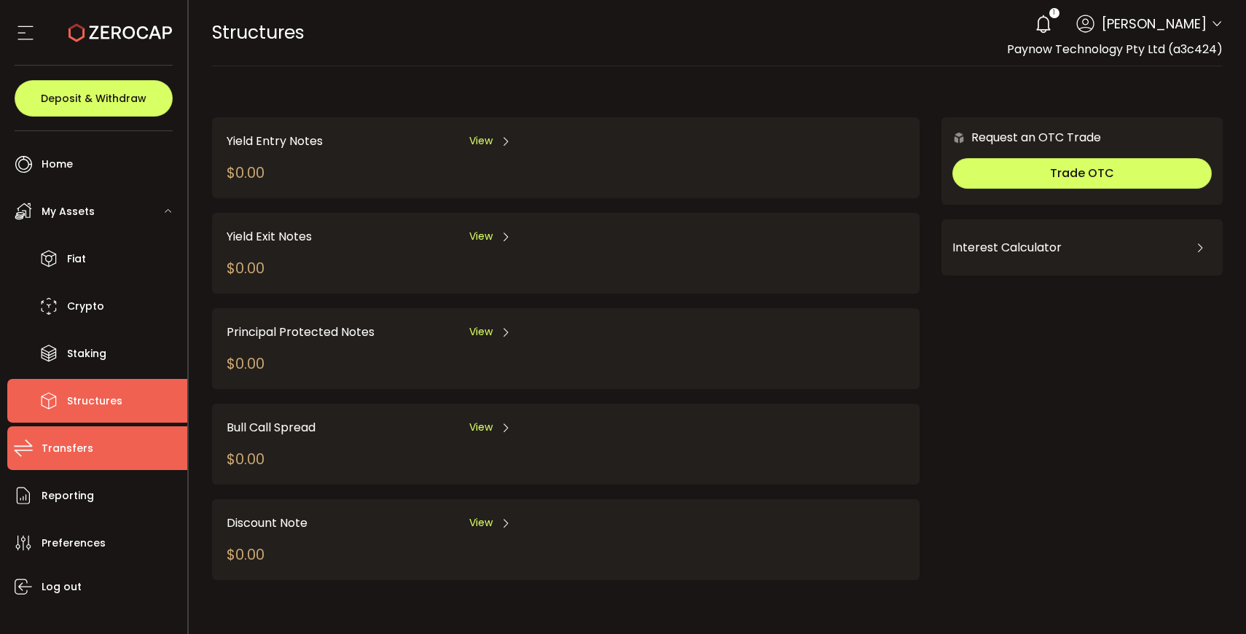
click at [56, 446] on span "Transfers" at bounding box center [68, 448] width 52 height 21
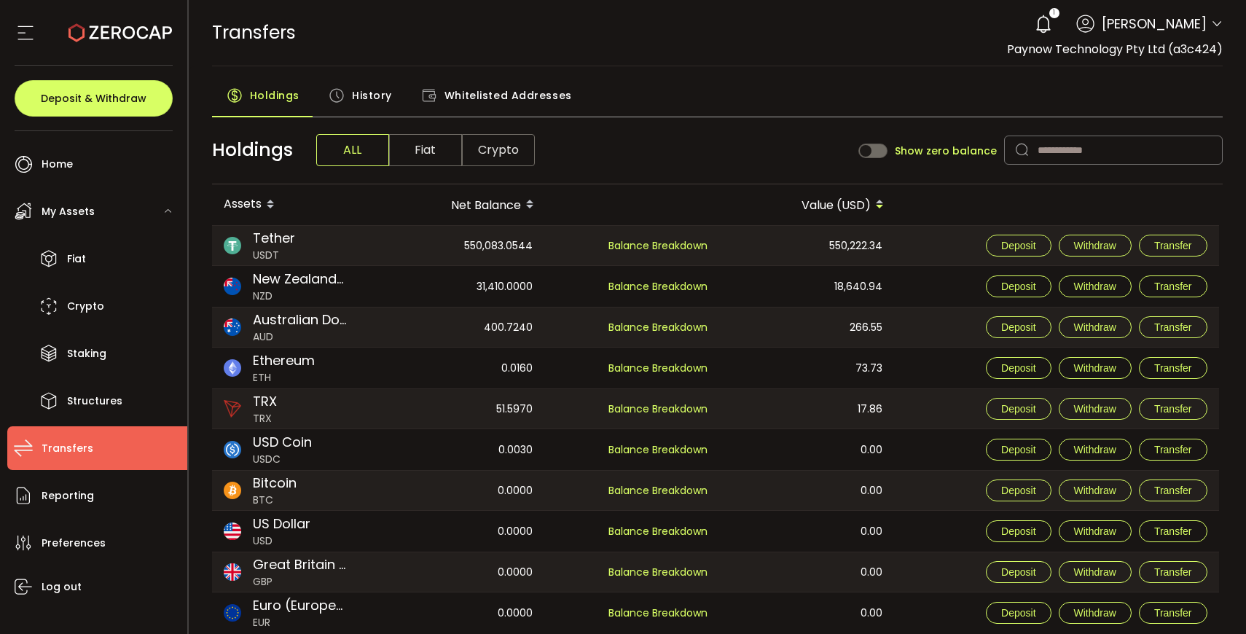
click at [366, 93] on span "History" at bounding box center [372, 95] width 40 height 29
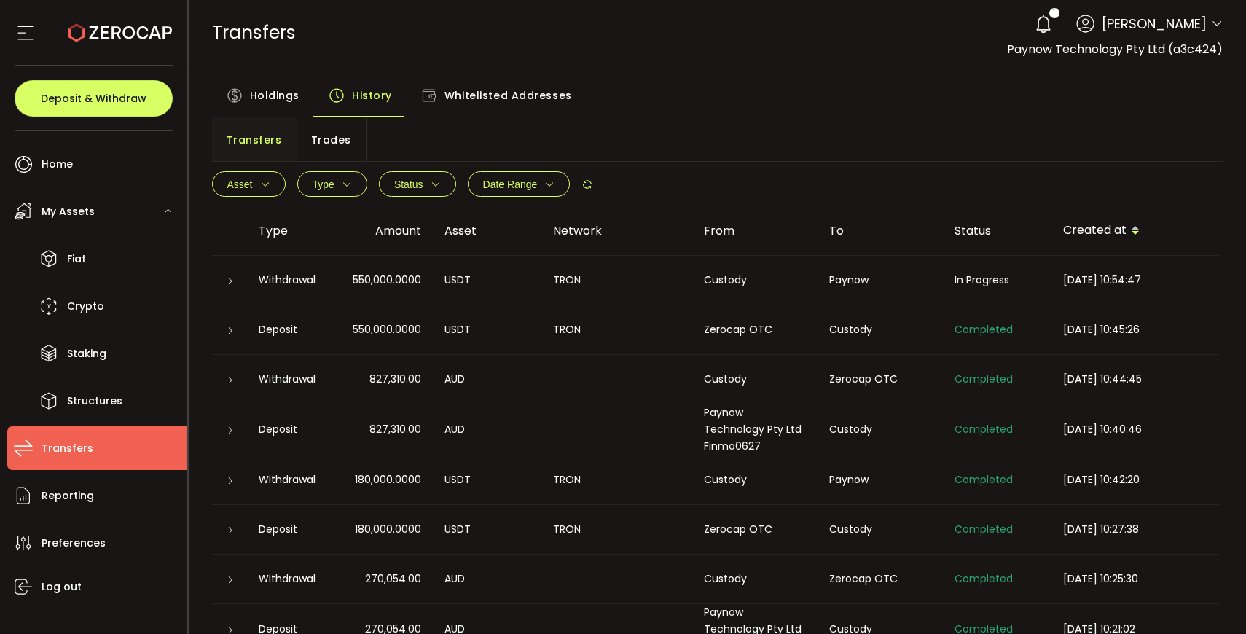
click at [243, 277] on div at bounding box center [229, 280] width 35 height 15
click at [230, 281] on icon at bounding box center [230, 281] width 9 height 9
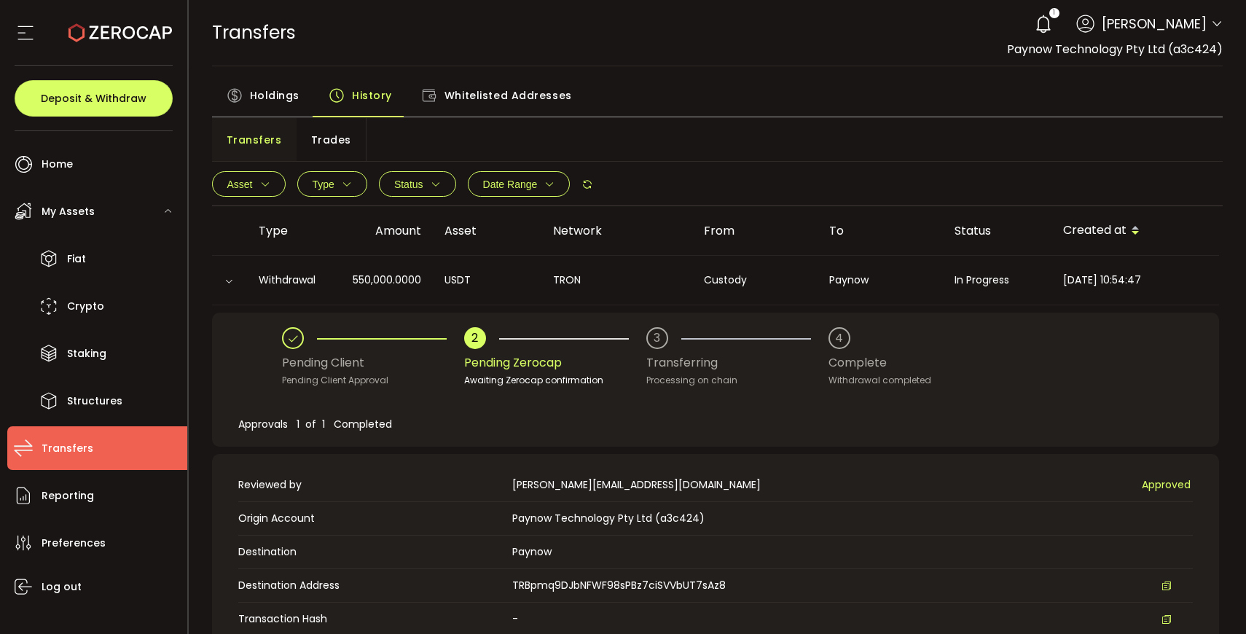
click at [217, 278] on div at bounding box center [229, 280] width 35 height 15
click at [228, 280] on icon at bounding box center [228, 281] width 9 height 9
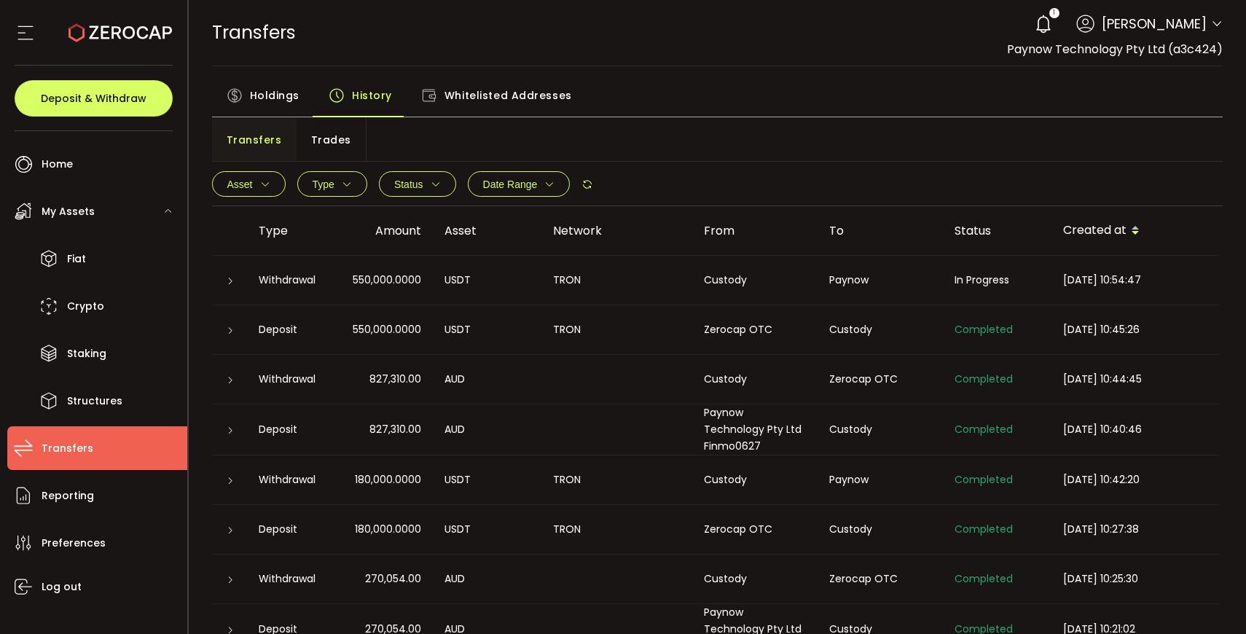
click at [230, 283] on icon at bounding box center [230, 281] width 9 height 9
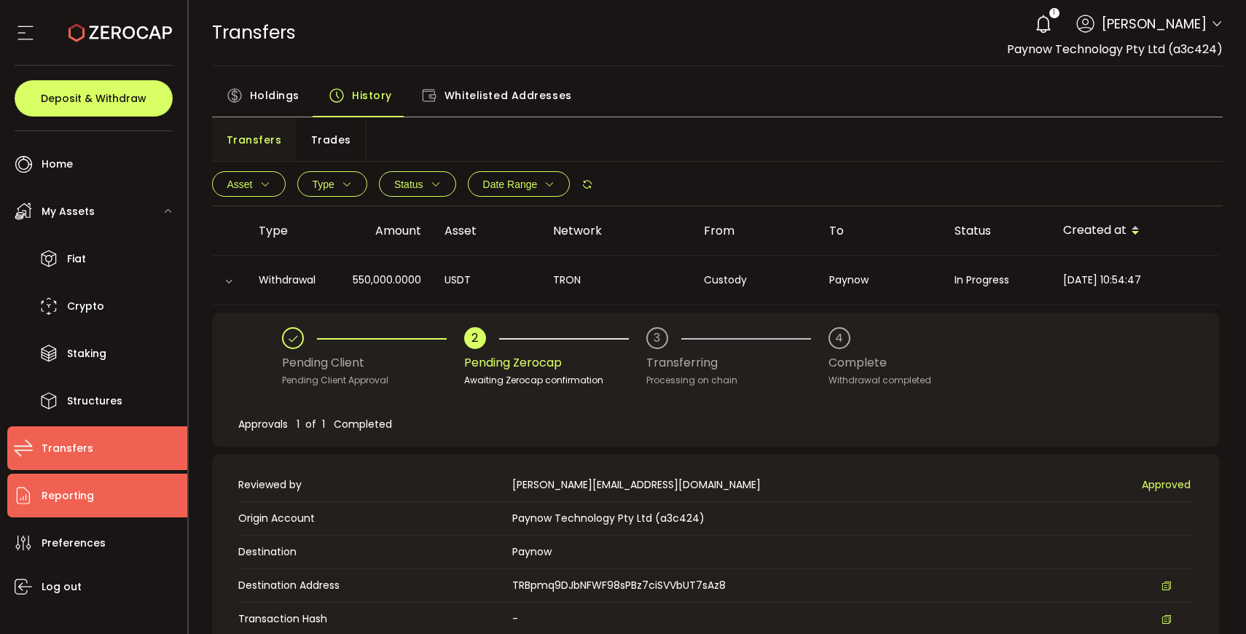
click at [64, 502] on span "Reporting" at bounding box center [68, 495] width 52 height 21
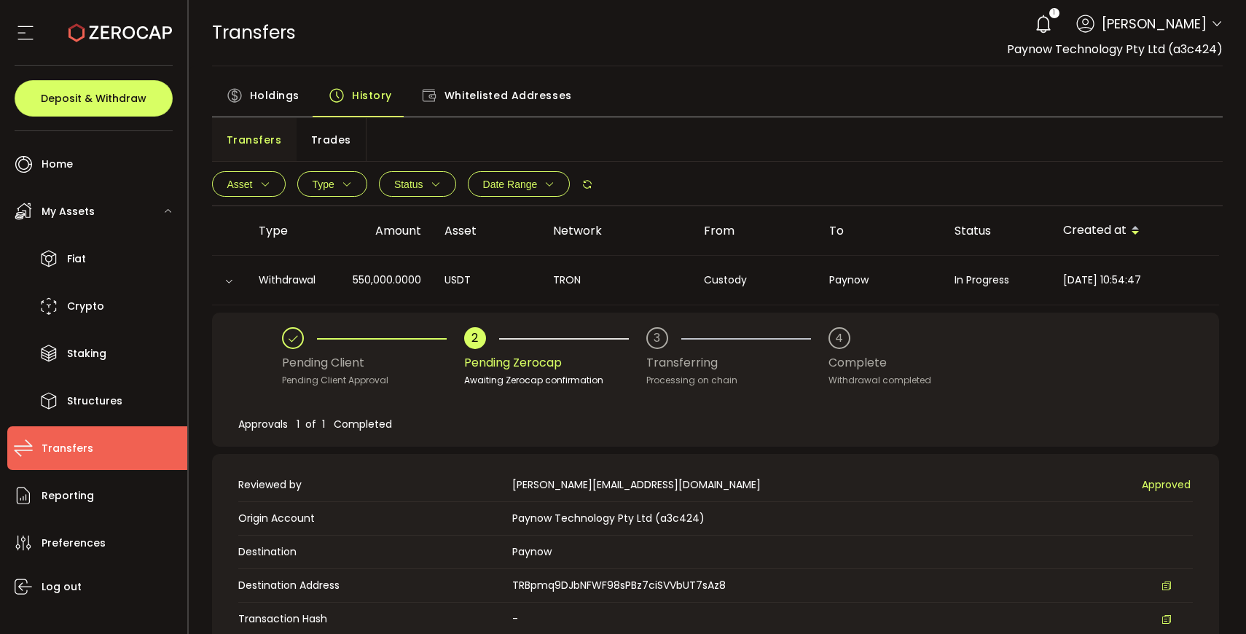
click at [78, 448] on span "Transfers" at bounding box center [68, 448] width 52 height 21
click at [230, 277] on icon at bounding box center [228, 281] width 9 height 9
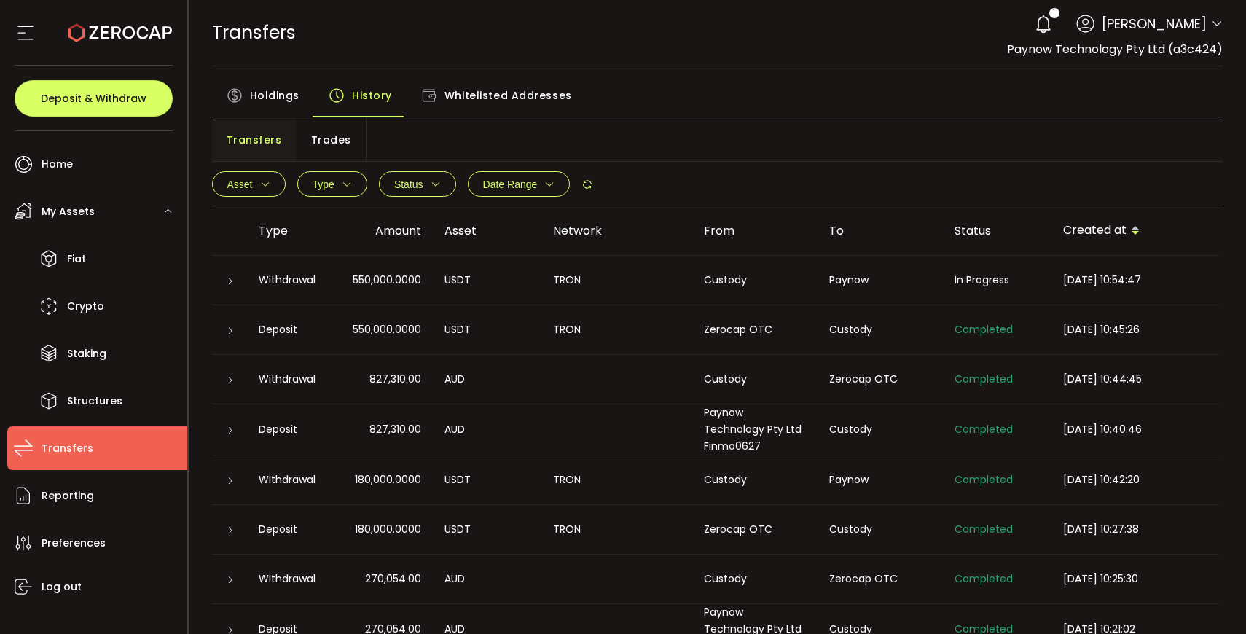
click at [229, 340] on td at bounding box center [229, 330] width 35 height 50
click at [229, 329] on icon at bounding box center [230, 331] width 9 height 9
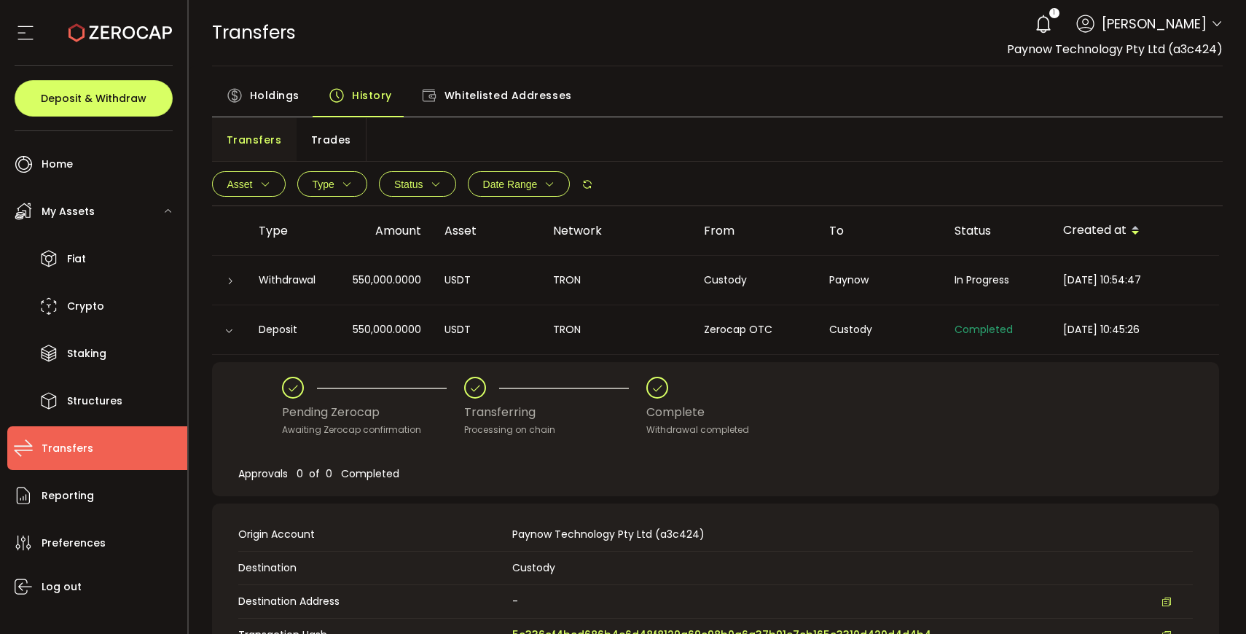
click at [232, 279] on icon at bounding box center [230, 281] width 9 height 9
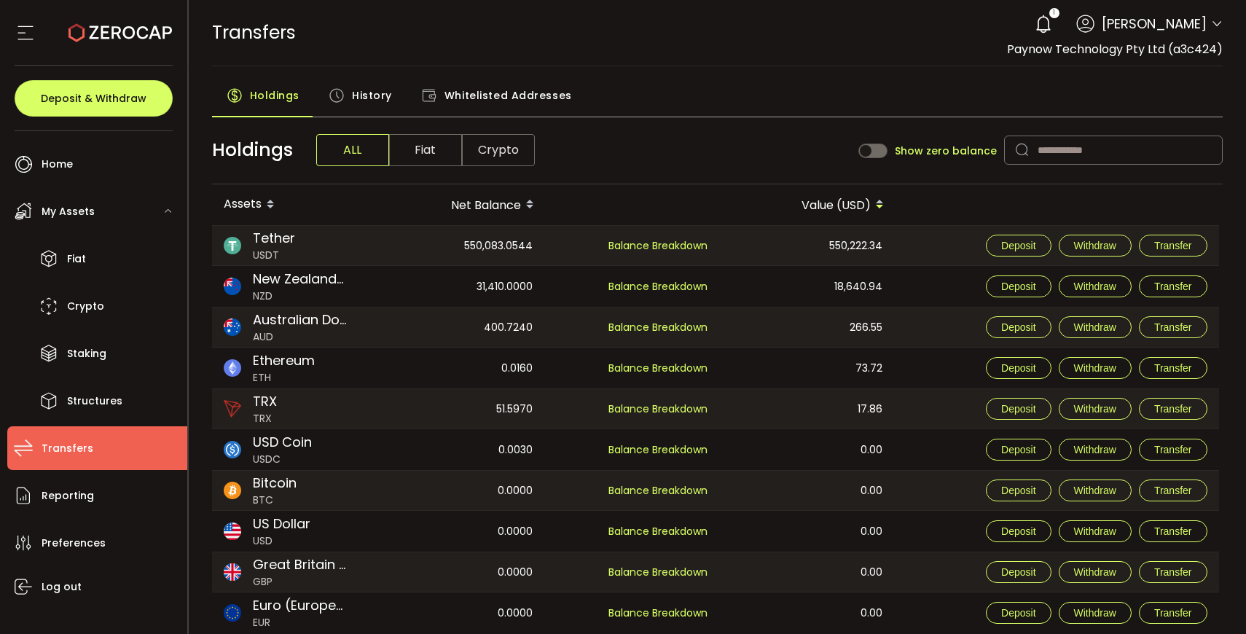
click at [365, 96] on span "History" at bounding box center [372, 95] width 40 height 29
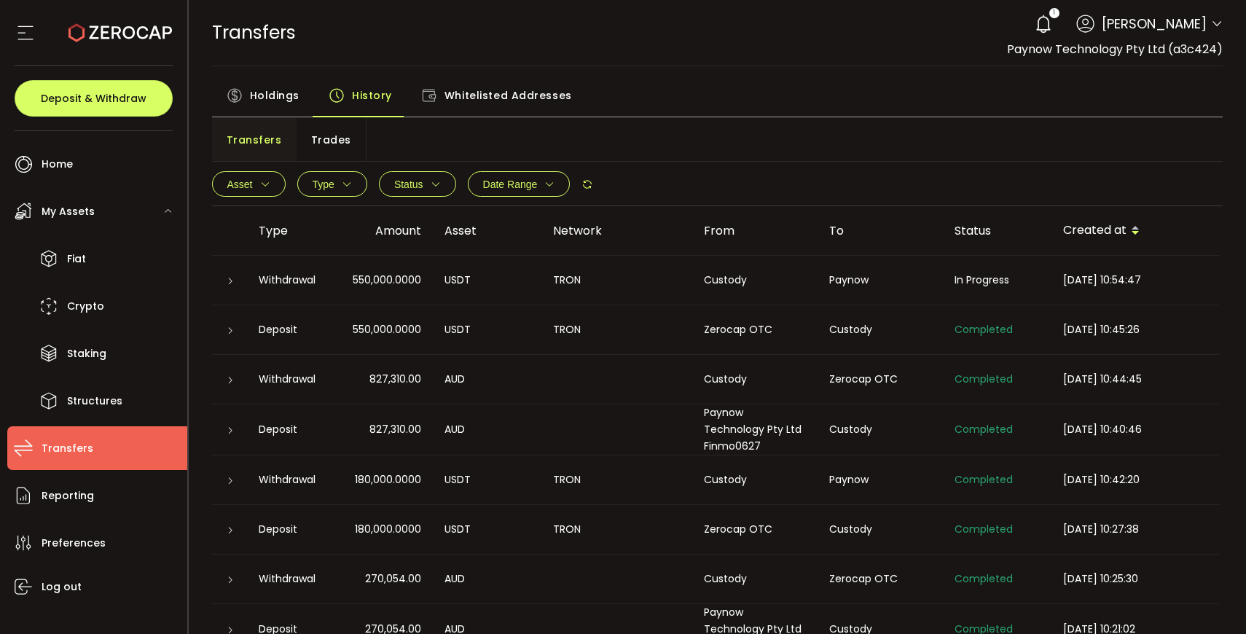
click at [227, 277] on icon at bounding box center [230, 281] width 9 height 9
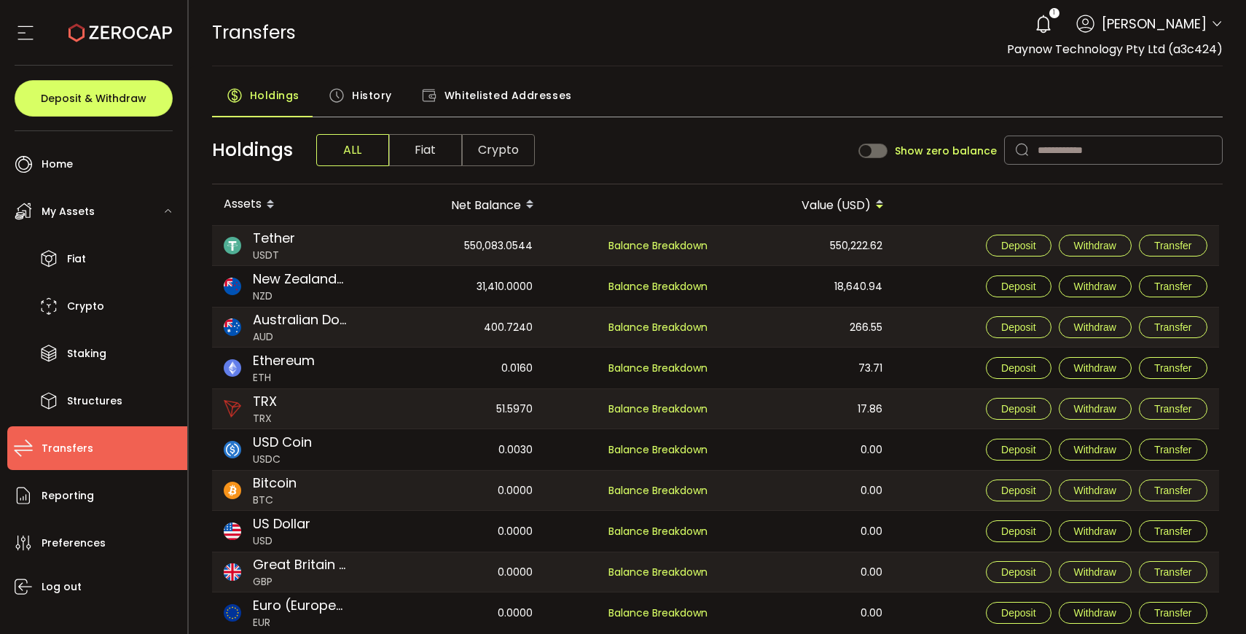
click at [370, 101] on span "History" at bounding box center [372, 95] width 40 height 29
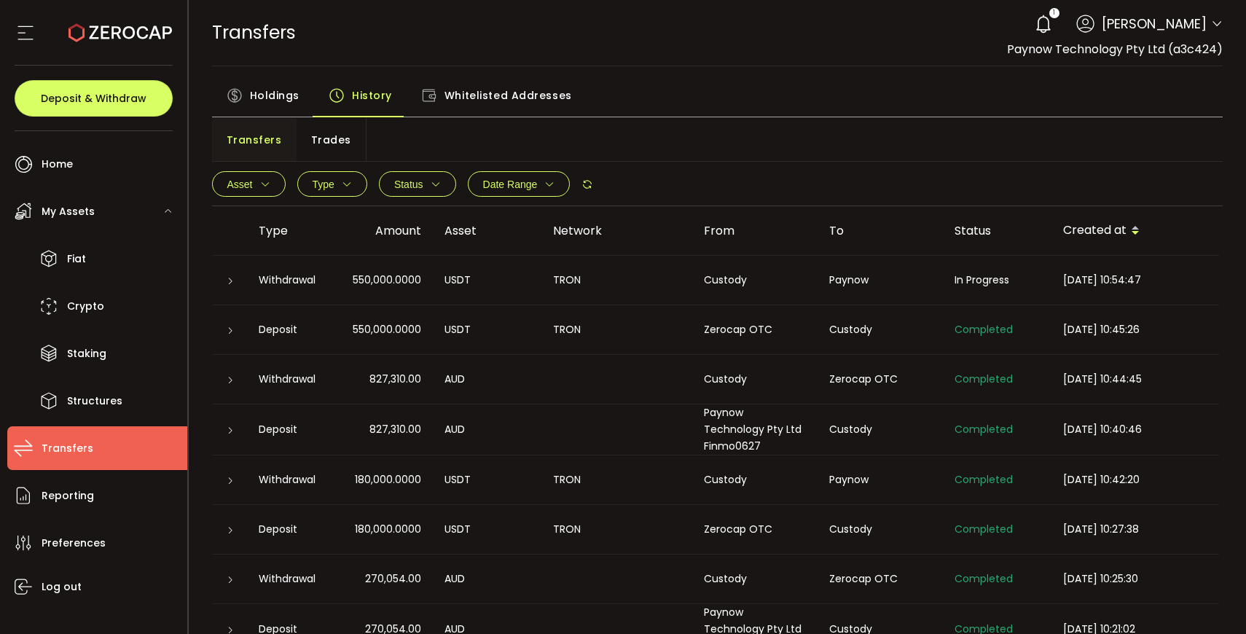
click at [234, 281] on div at bounding box center [230, 280] width 12 height 15
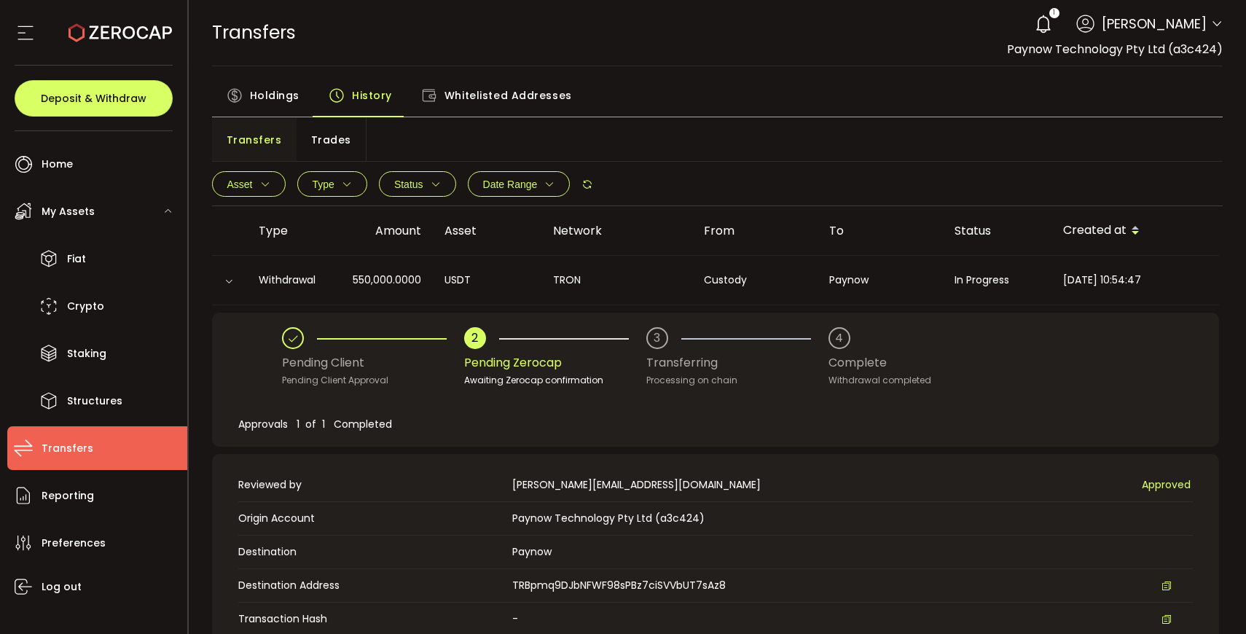
click at [234, 281] on div at bounding box center [229, 281] width 15 height 12
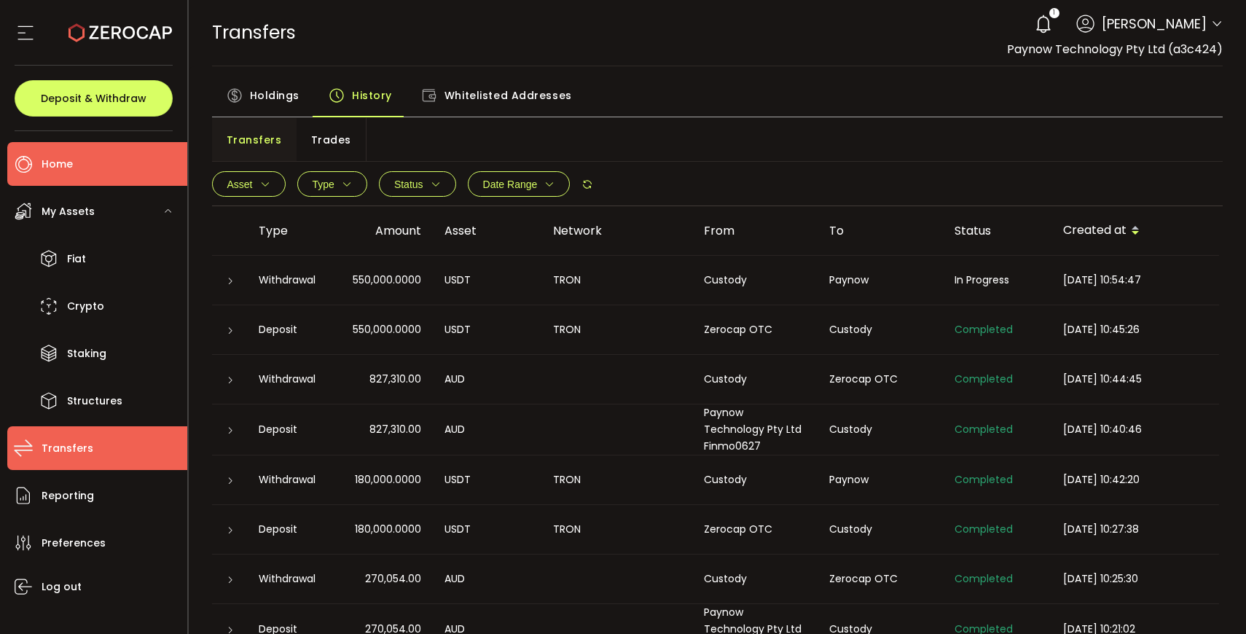
click at [80, 160] on li "Home" at bounding box center [97, 164] width 180 height 44
